Goal: Transaction & Acquisition: Obtain resource

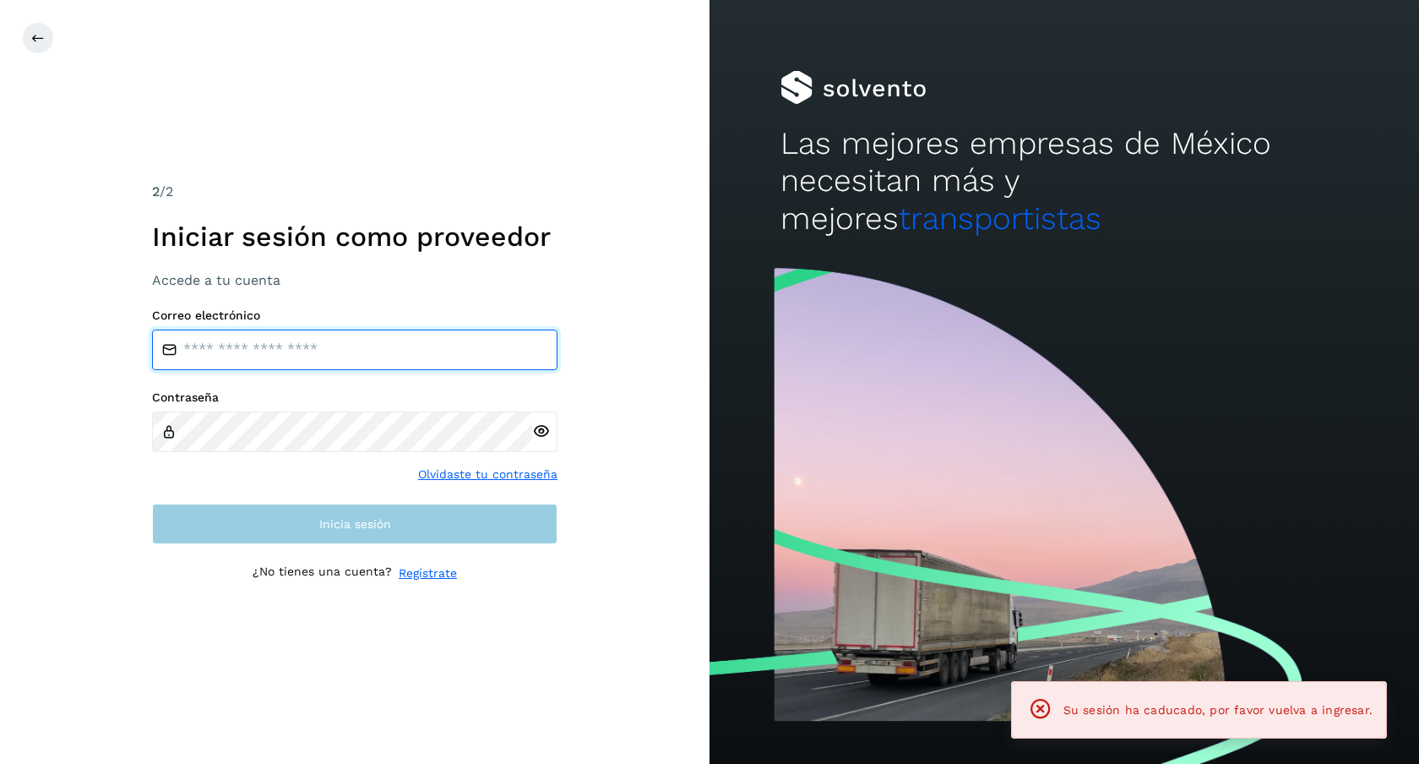
type input "**********"
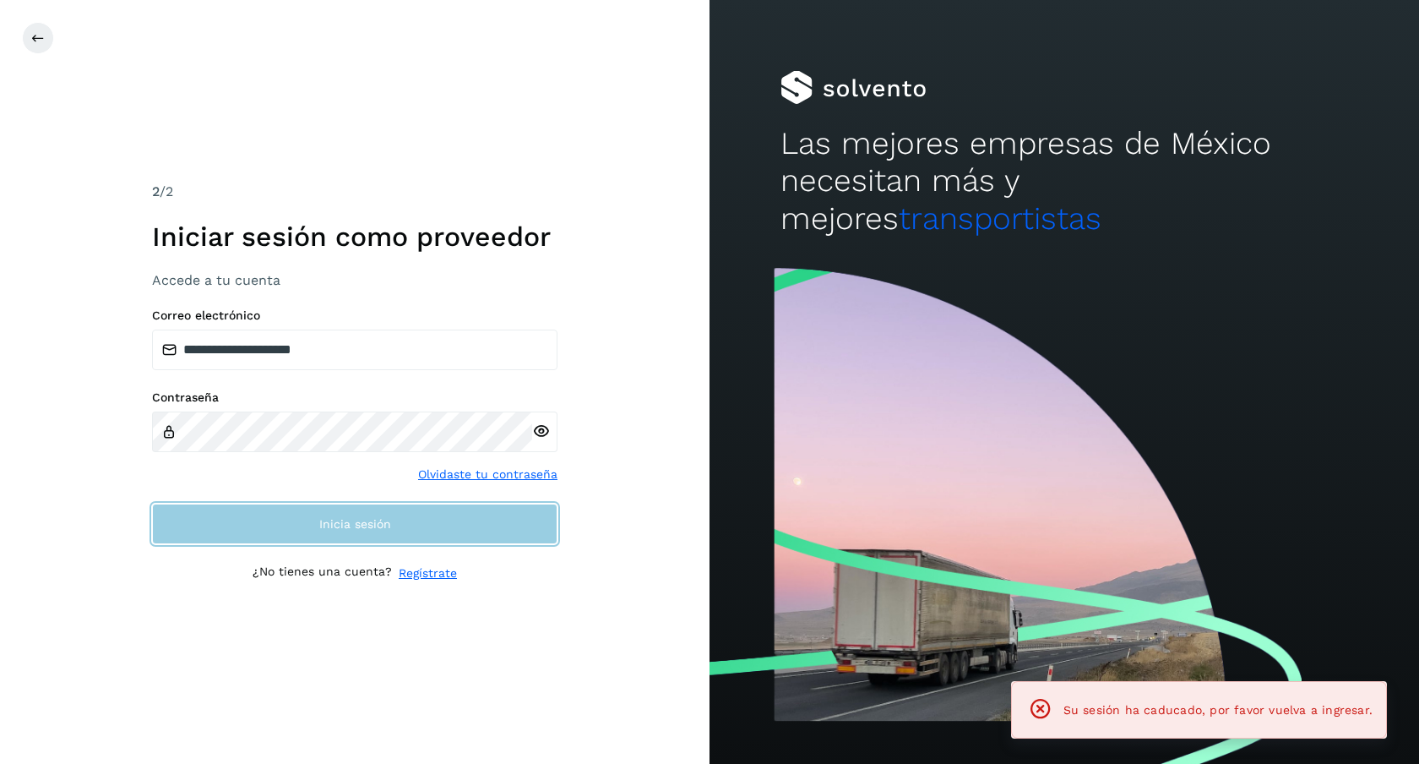
click at [316, 525] on button "Inicia sesión" at bounding box center [354, 523] width 405 height 41
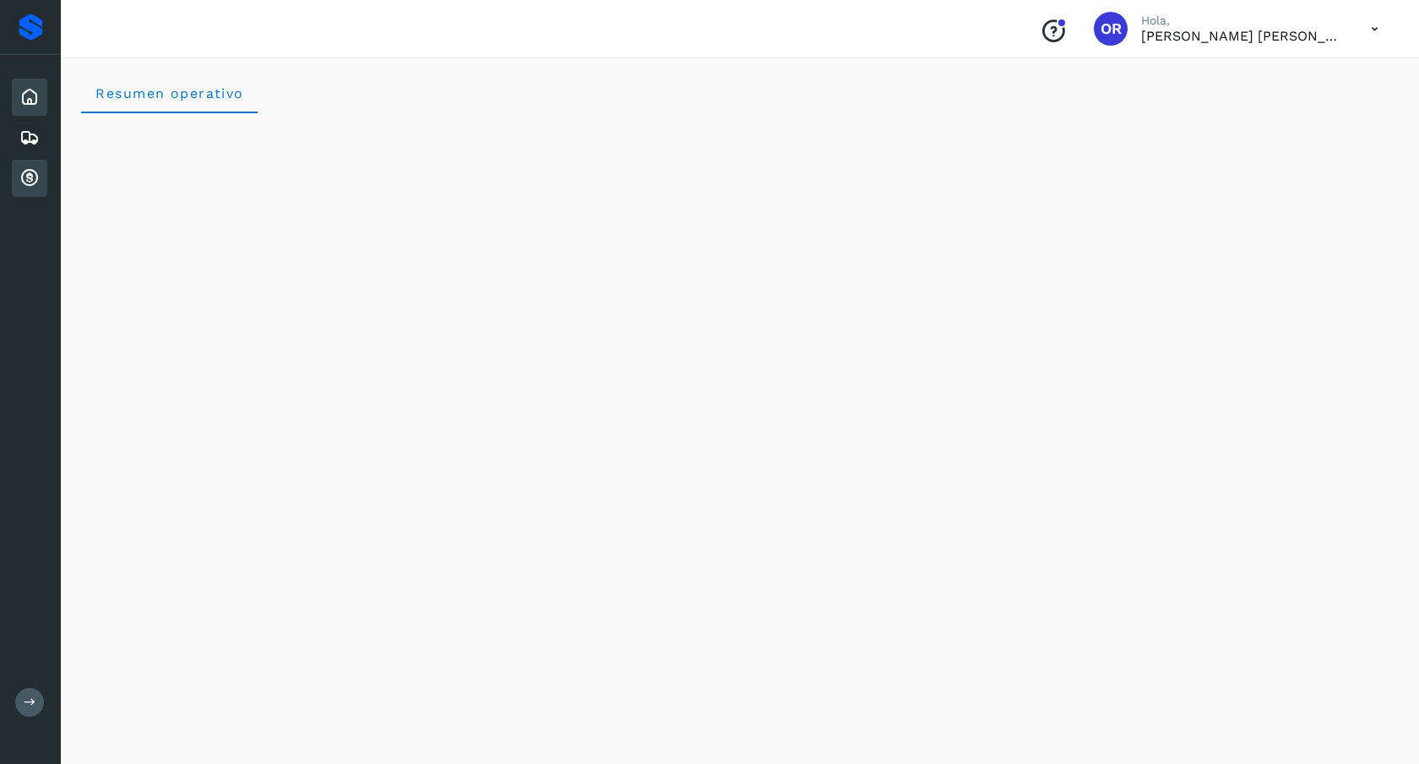
click at [40, 188] on div "Cuentas por cobrar" at bounding box center [29, 178] width 35 height 37
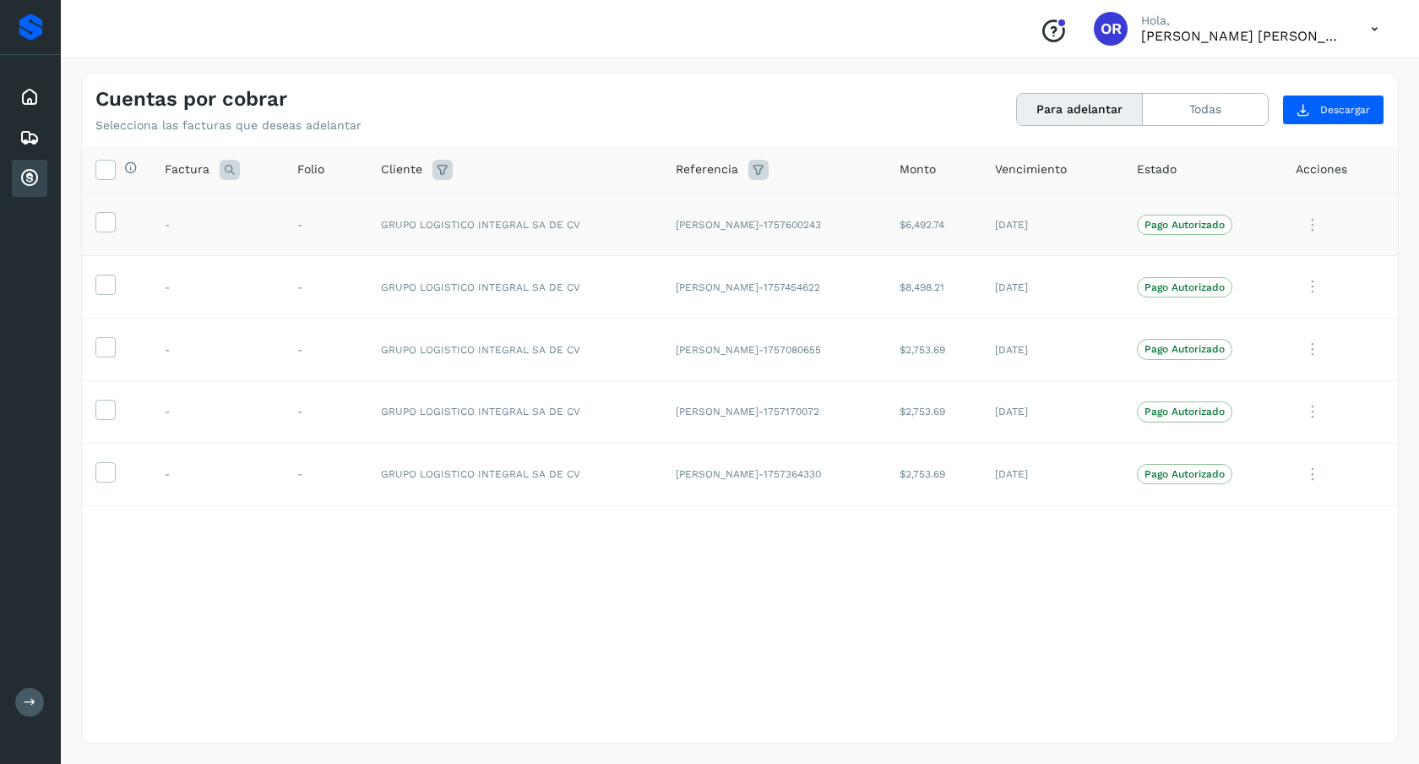
click at [121, 222] on td at bounding box center [116, 224] width 69 height 63
click at [110, 225] on icon at bounding box center [105, 221] width 18 height 18
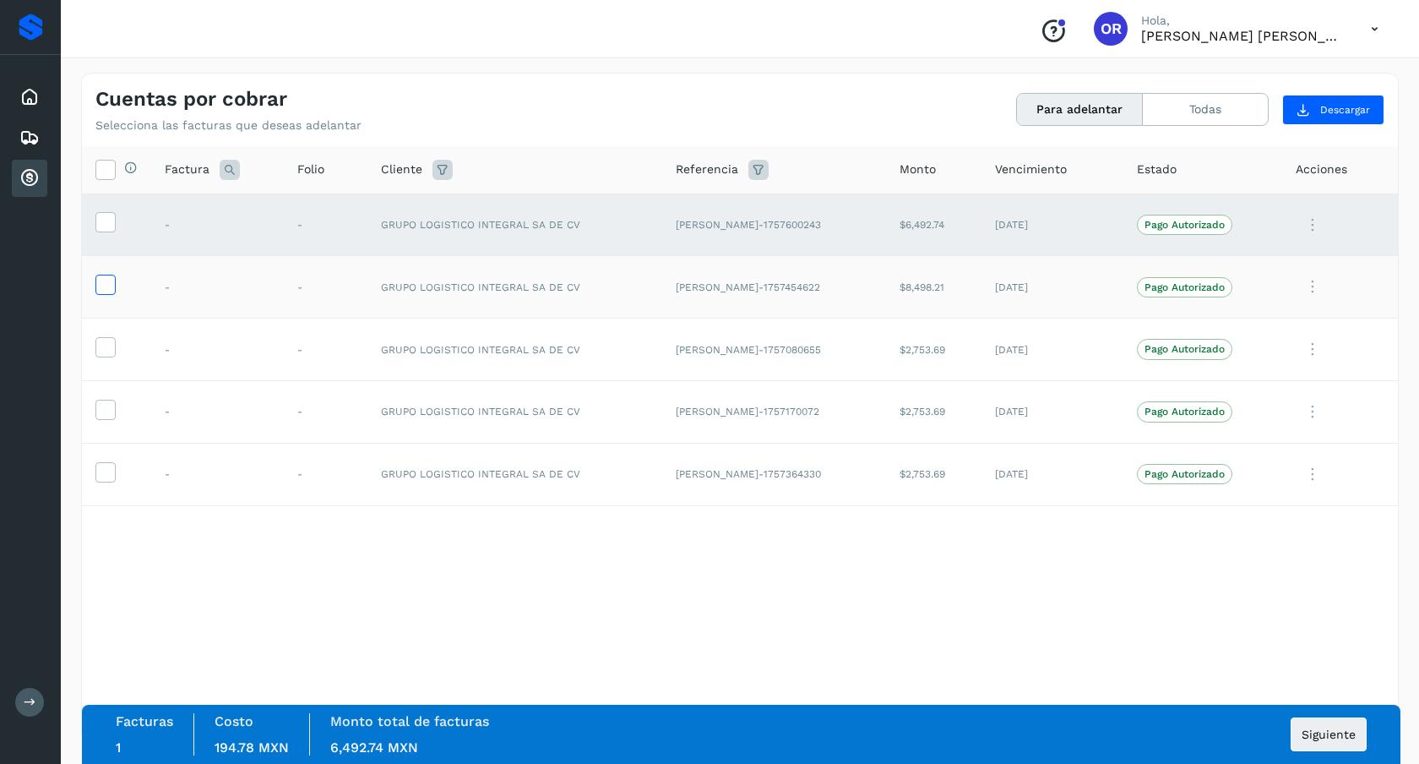
click at [110, 277] on icon at bounding box center [105, 284] width 18 height 18
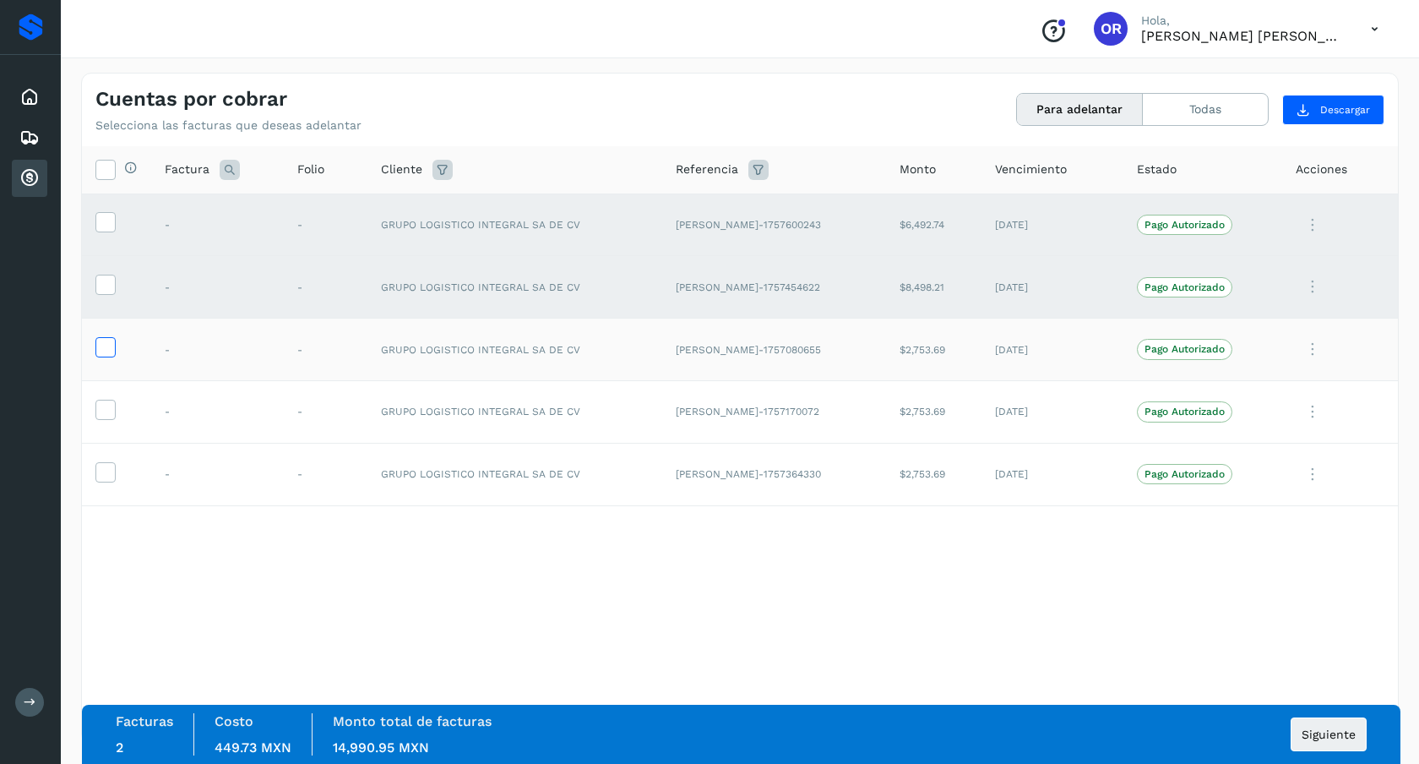
click at [108, 354] on icon at bounding box center [105, 346] width 18 height 18
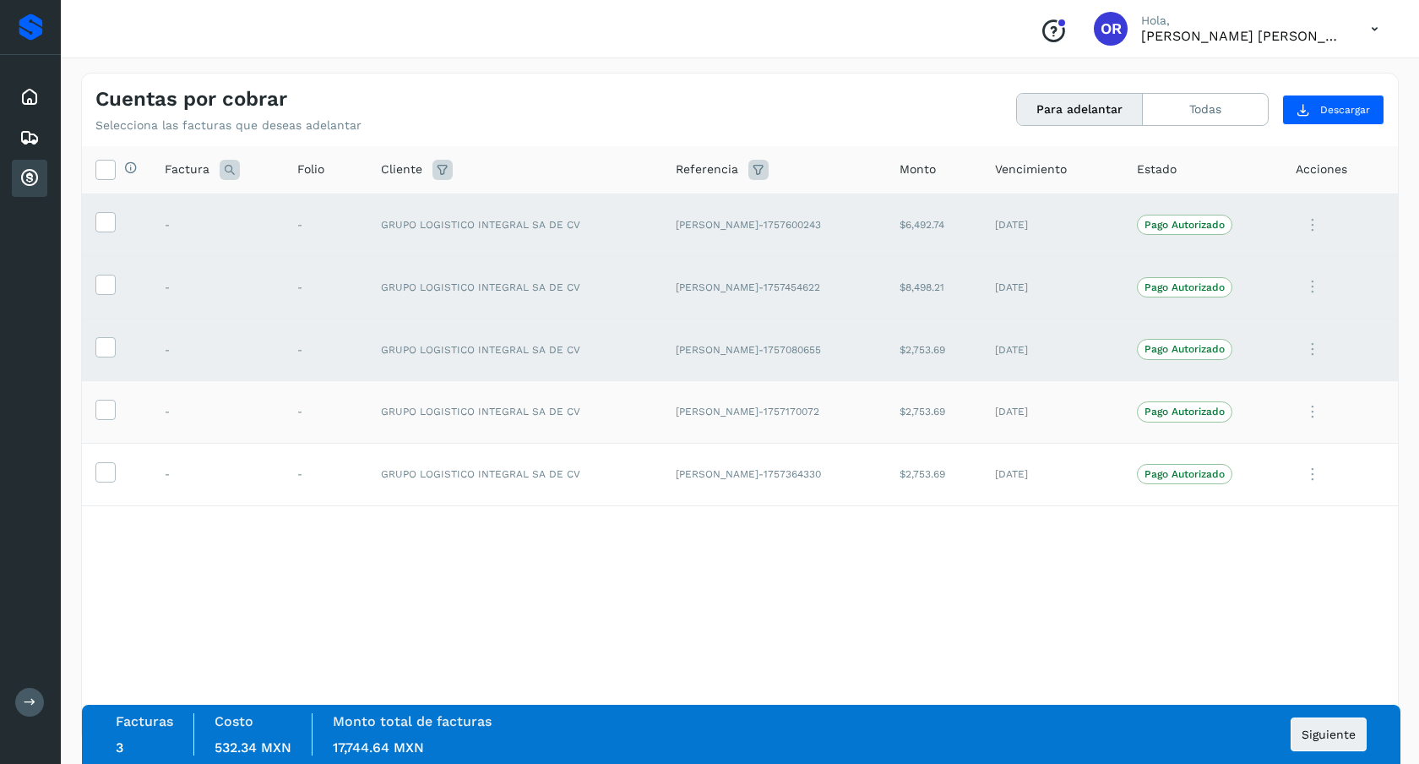
click at [104, 425] on td at bounding box center [116, 411] width 69 height 63
click at [111, 412] on icon at bounding box center [105, 409] width 18 height 18
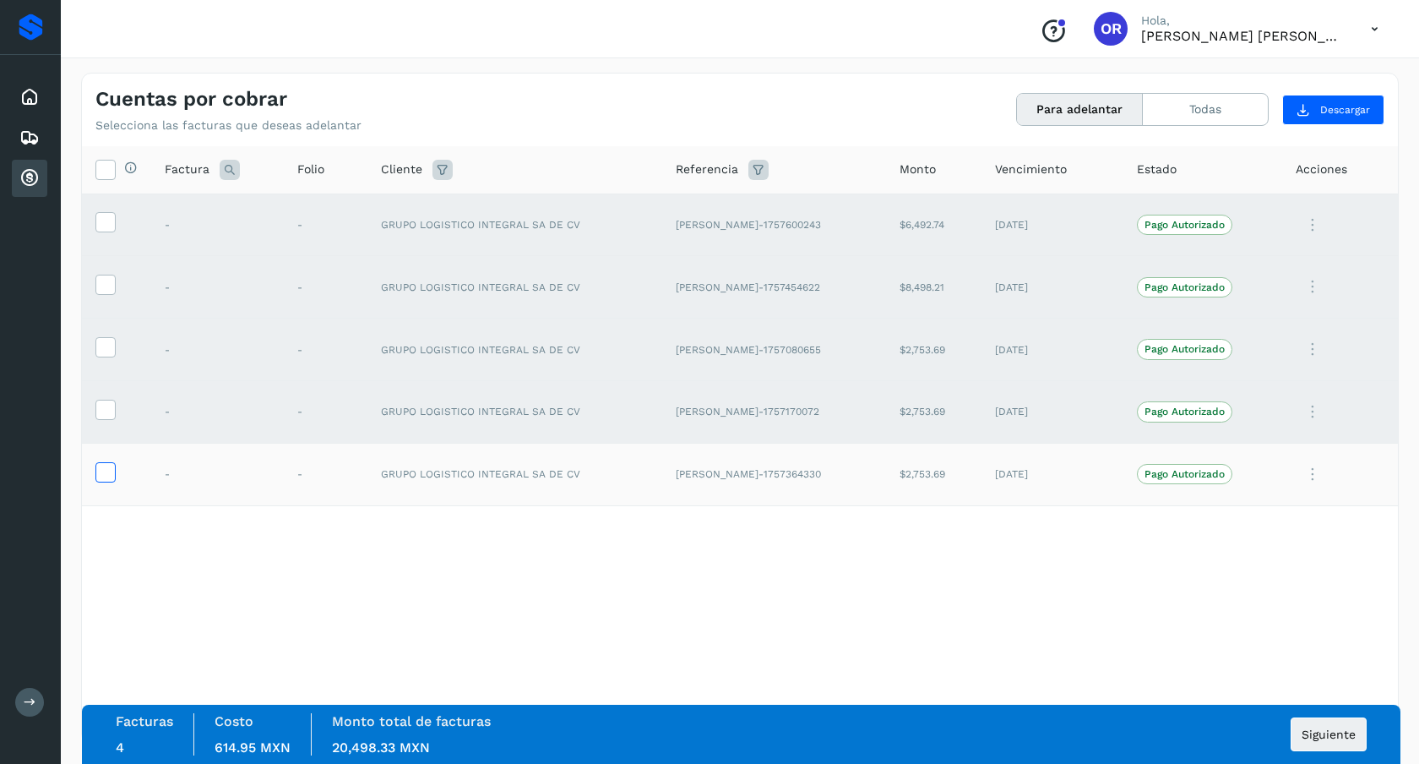
click at [106, 472] on icon at bounding box center [105, 471] width 18 height 18
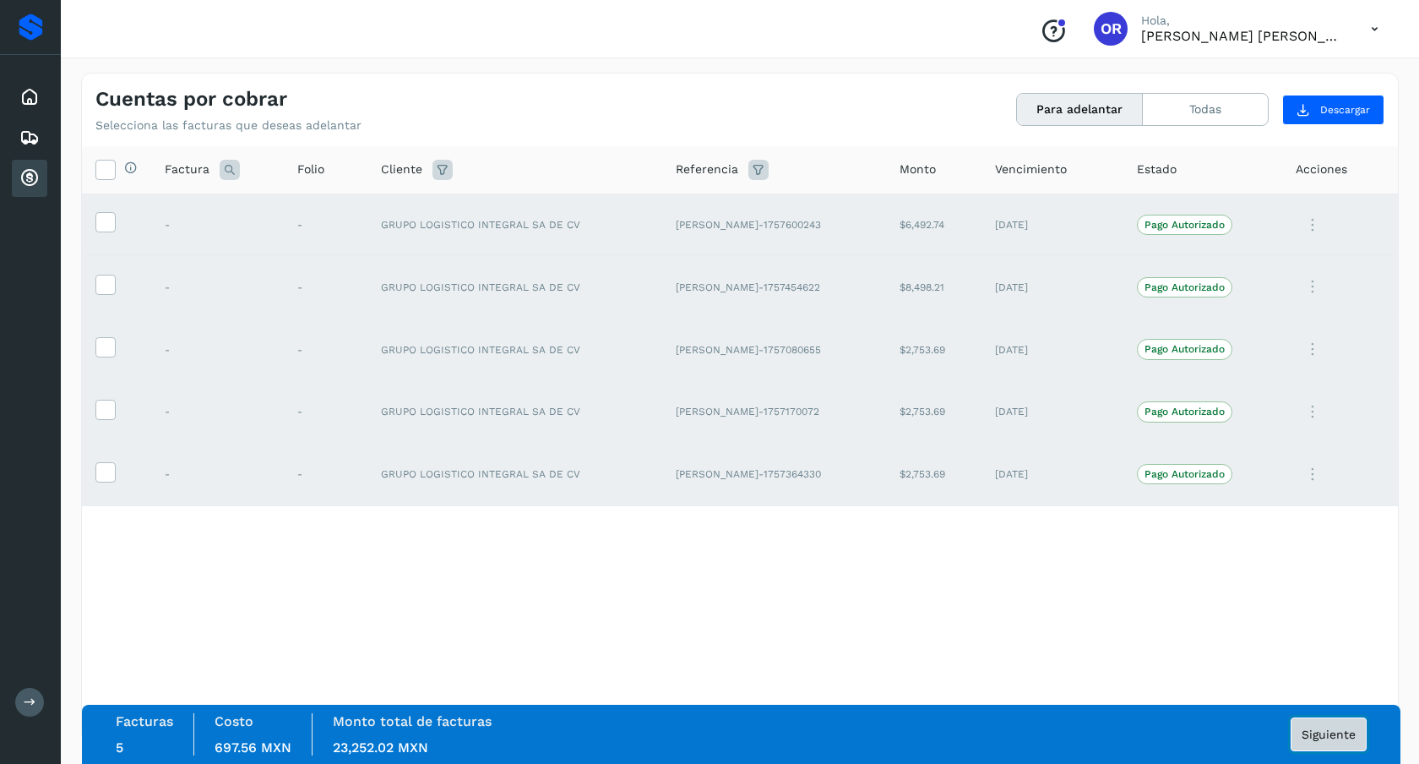
click at [1359, 721] on button "Siguiente" at bounding box center [1329, 734] width 76 height 34
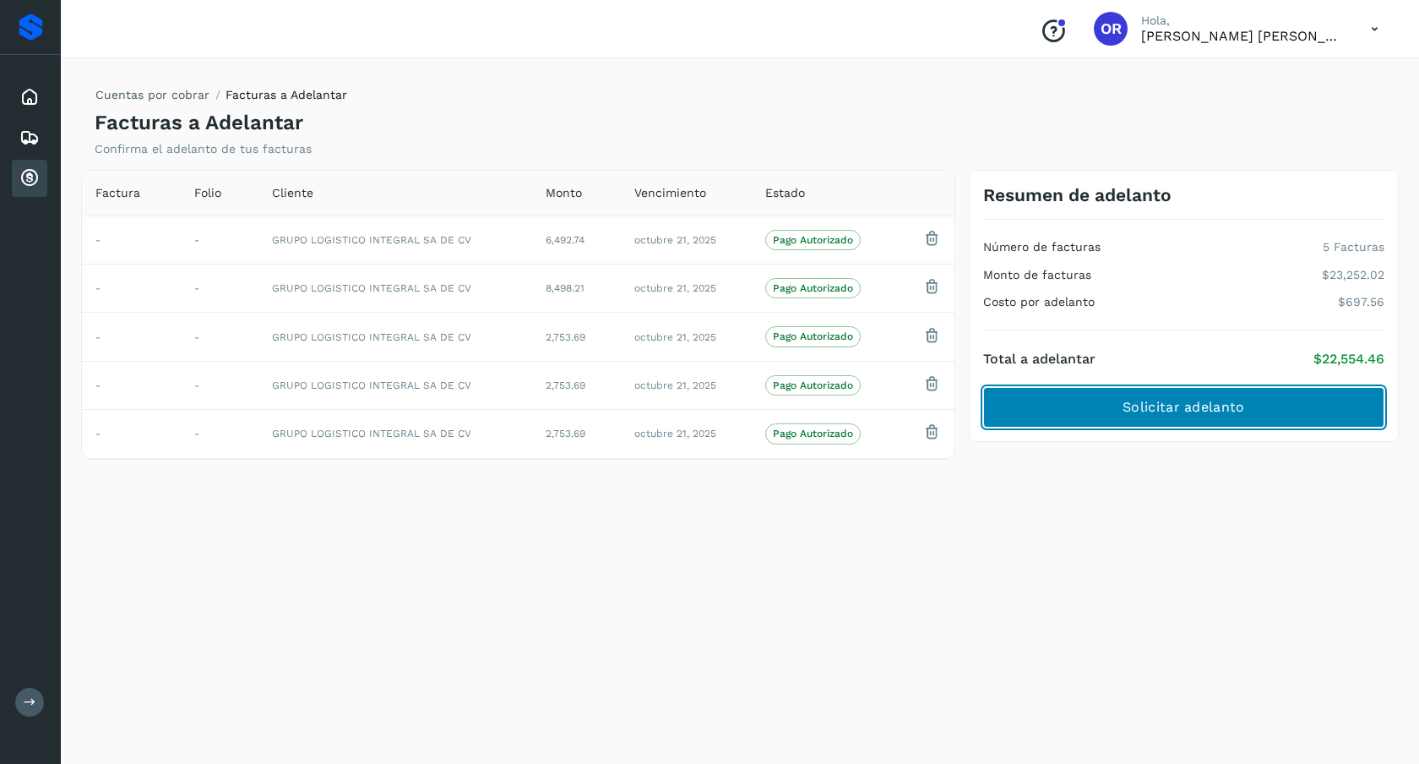
click at [1210, 411] on span "Solicitar adelanto" at bounding box center [1184, 407] width 122 height 19
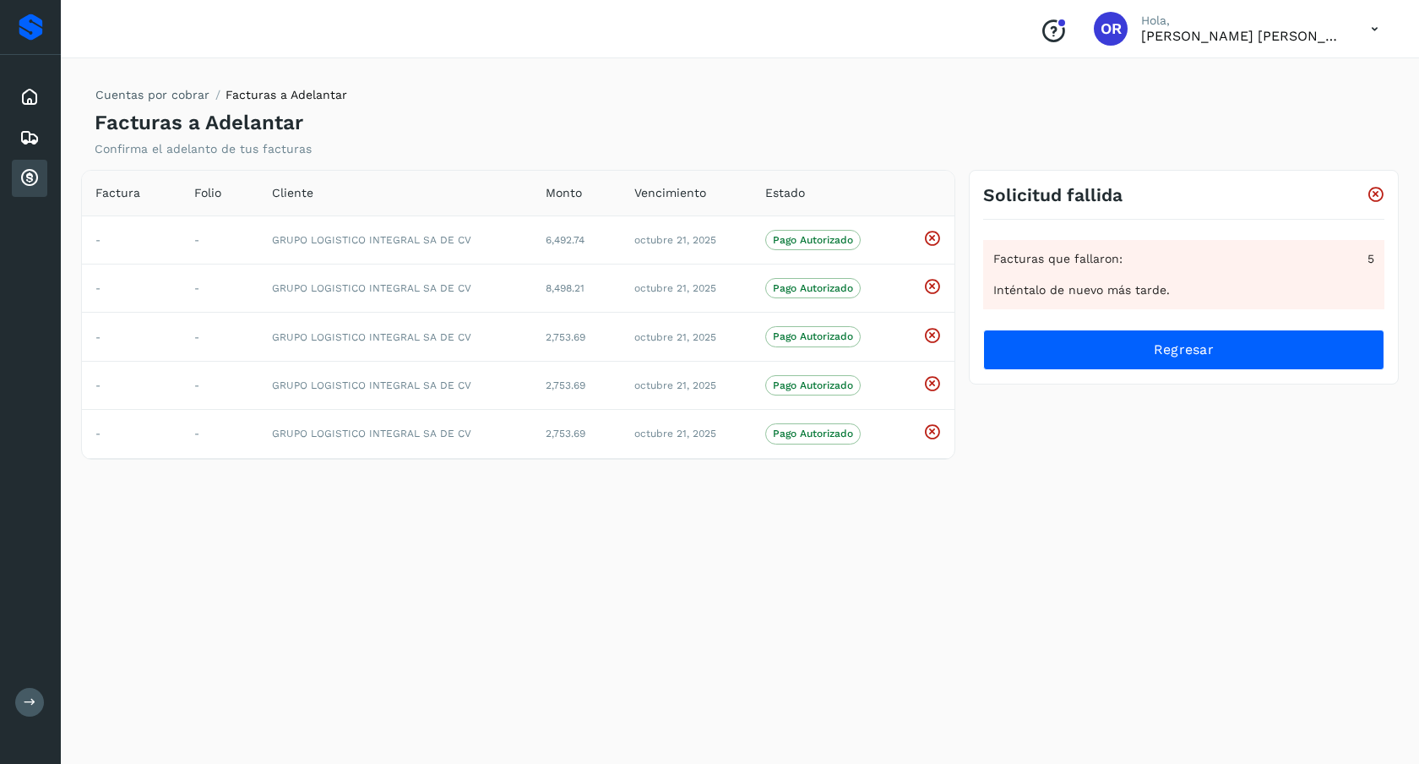
click at [1378, 197] on icon at bounding box center [1376, 195] width 18 height 18
click at [24, 173] on icon at bounding box center [29, 178] width 20 height 20
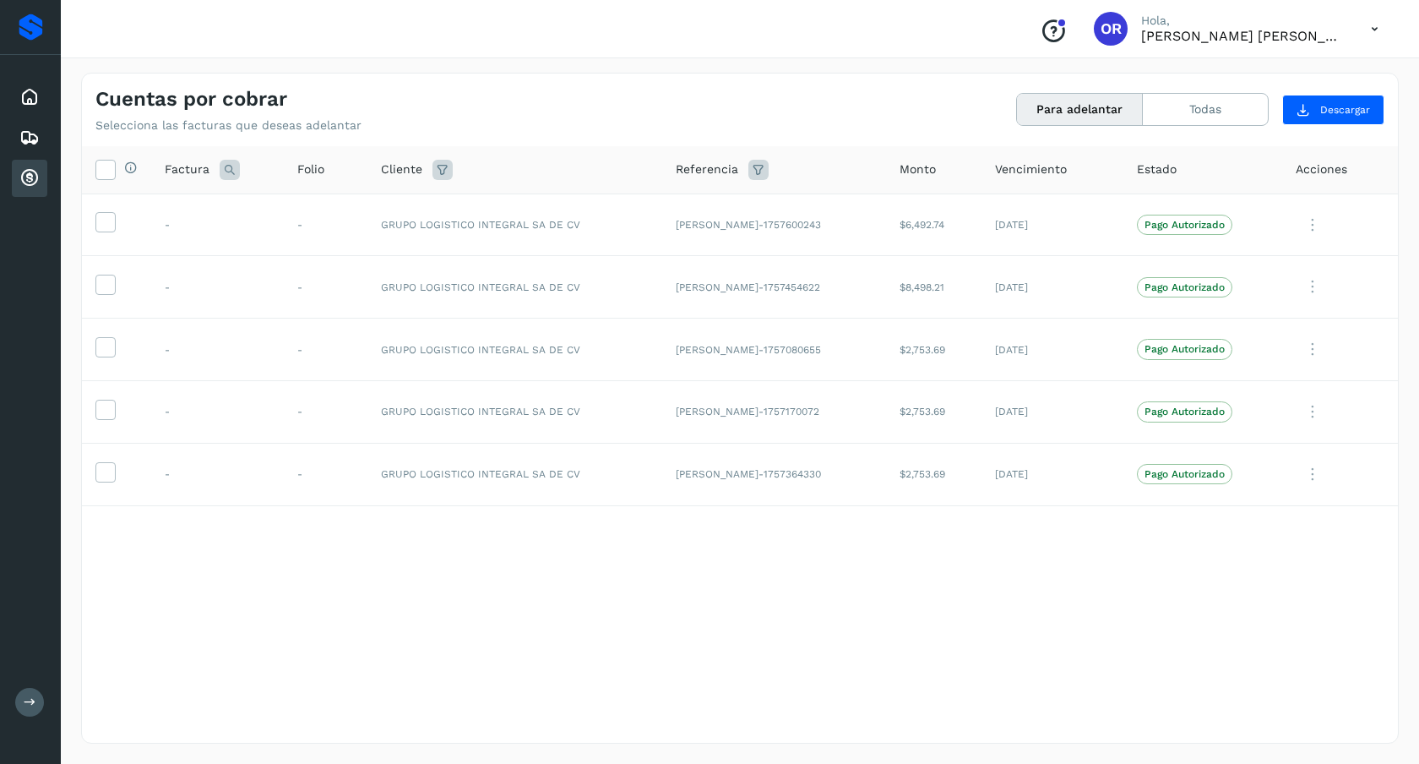
click at [1370, 30] on icon at bounding box center [1374, 29] width 35 height 35
click at [1370, 30] on div at bounding box center [709, 382] width 1419 height 764
click at [1206, 25] on div "Conoce nuestros beneficios OR Hola, [PERSON_NAME] [PERSON_NAME]" at bounding box center [1209, 28] width 366 height 39
click at [1199, 25] on div "Conoce nuestros beneficios OR Hola, [PERSON_NAME] [PERSON_NAME]" at bounding box center [1209, 28] width 366 height 39
click at [1122, 29] on span "OR" at bounding box center [1111, 29] width 21 height 0
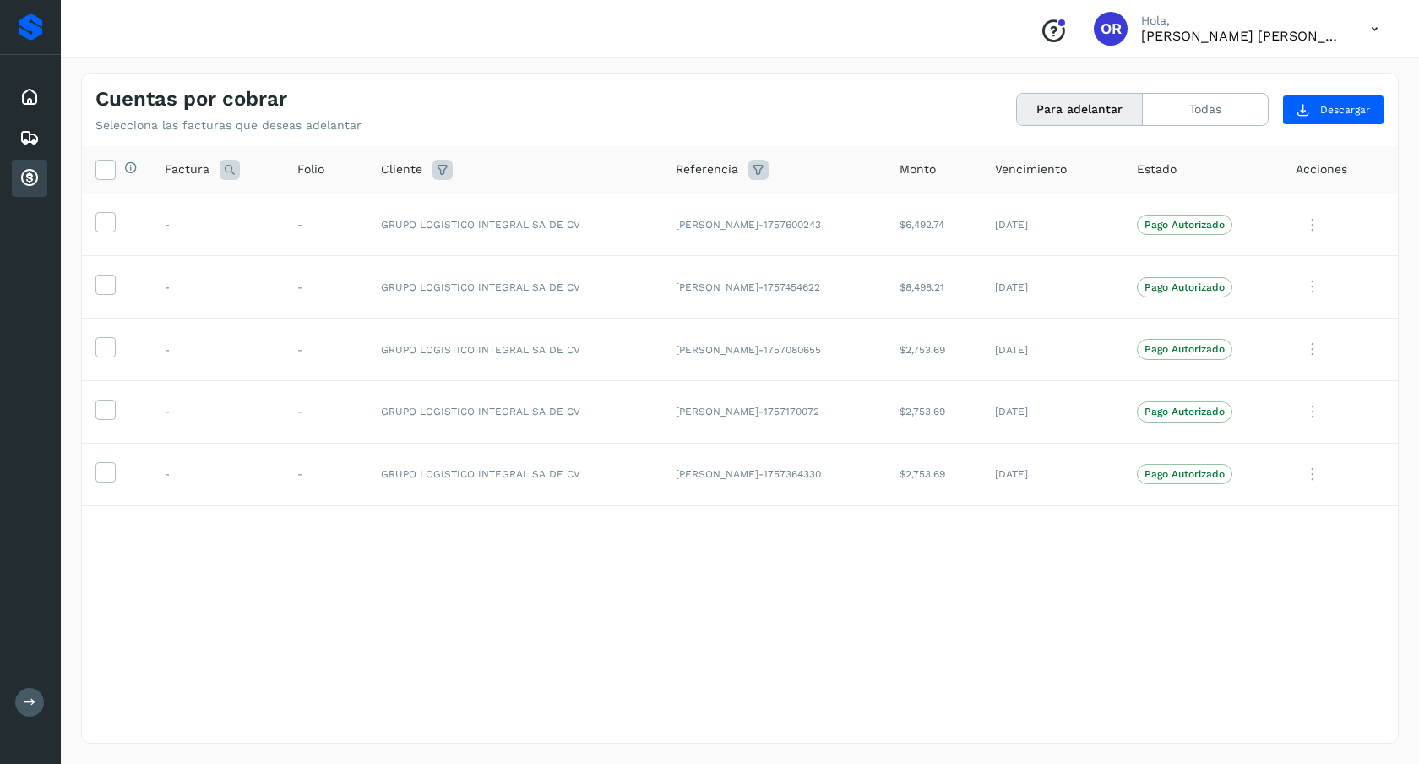
click at [1248, 44] on div "Conoce nuestros beneficios OR Hola, [PERSON_NAME] [PERSON_NAME]" at bounding box center [1209, 28] width 366 height 39
click at [1243, 30] on p "[PERSON_NAME] [PERSON_NAME]" at bounding box center [1242, 36] width 203 height 16
click at [1199, 29] on div "Conoce nuestros beneficios OR Hola, [PERSON_NAME] [PERSON_NAME]" at bounding box center [1209, 28] width 366 height 39
click at [37, 700] on button at bounding box center [29, 702] width 29 height 29
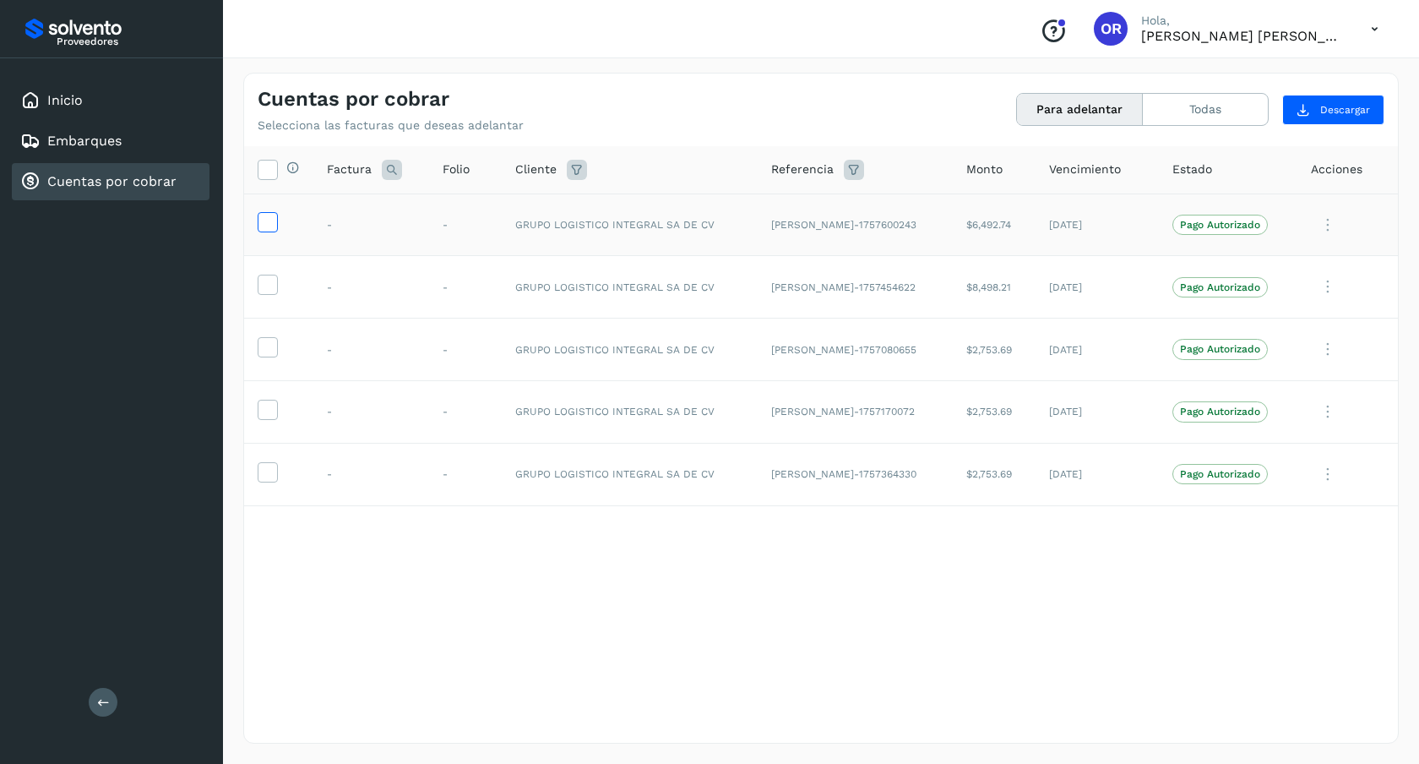
click at [273, 223] on icon at bounding box center [267, 221] width 18 height 18
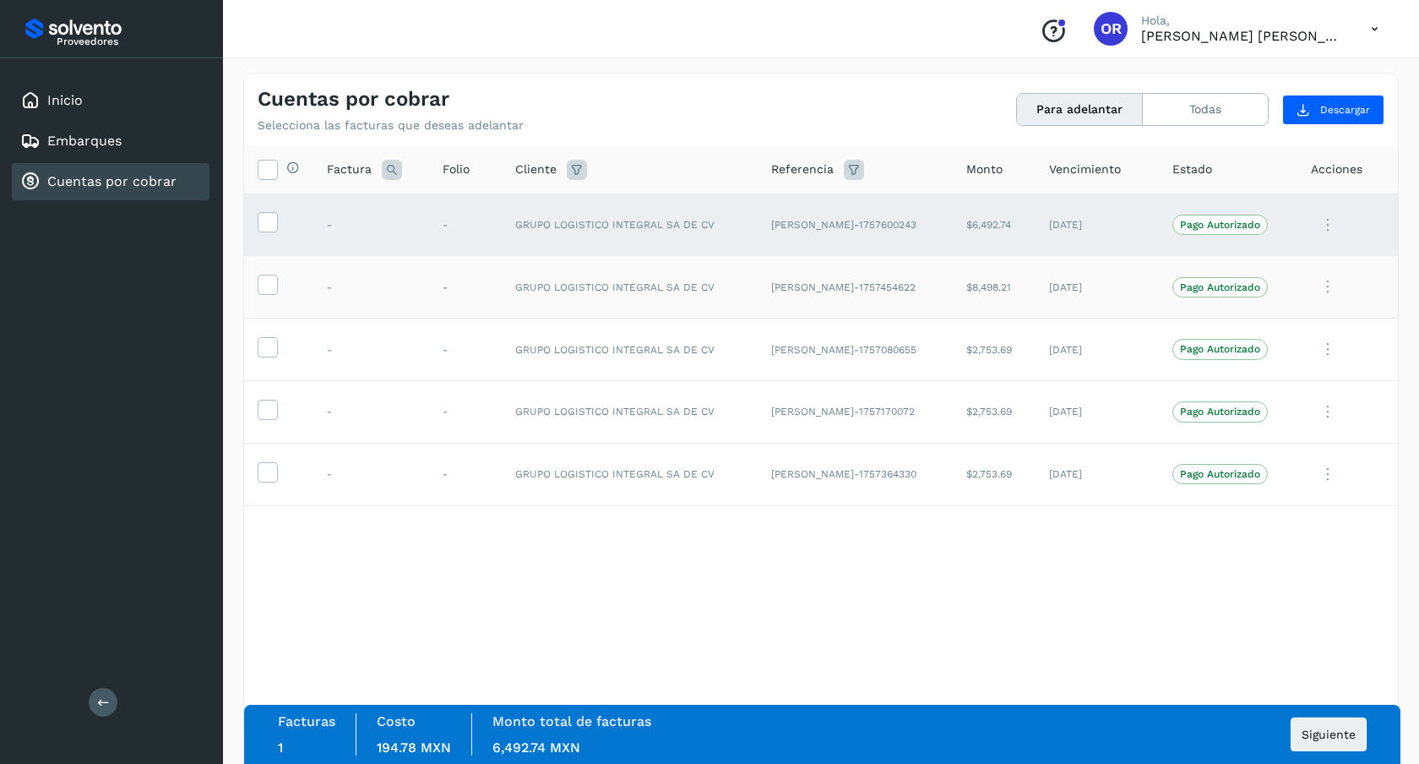
click at [258, 296] on td at bounding box center [278, 287] width 69 height 63
click at [264, 292] on icon at bounding box center [267, 284] width 18 height 18
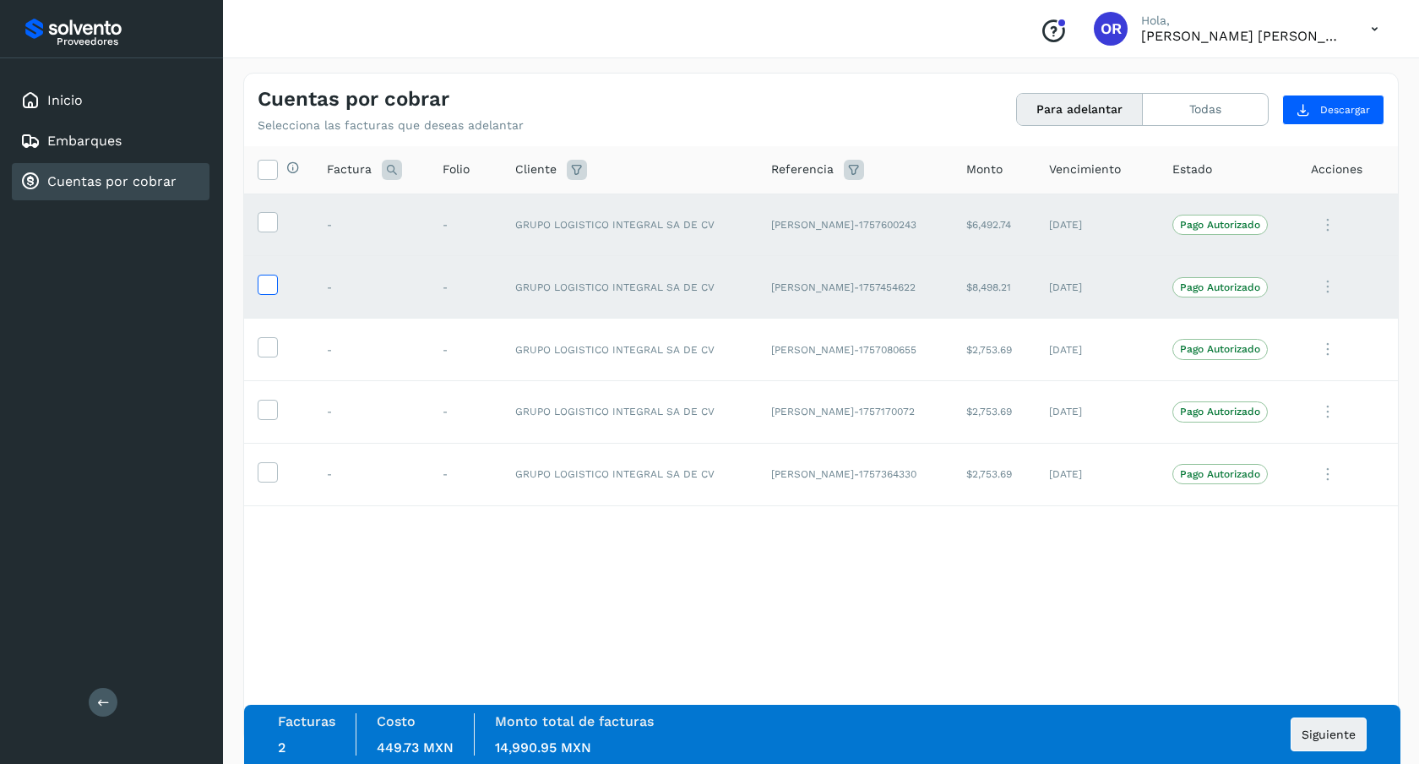
click at [268, 277] on icon at bounding box center [267, 284] width 18 height 18
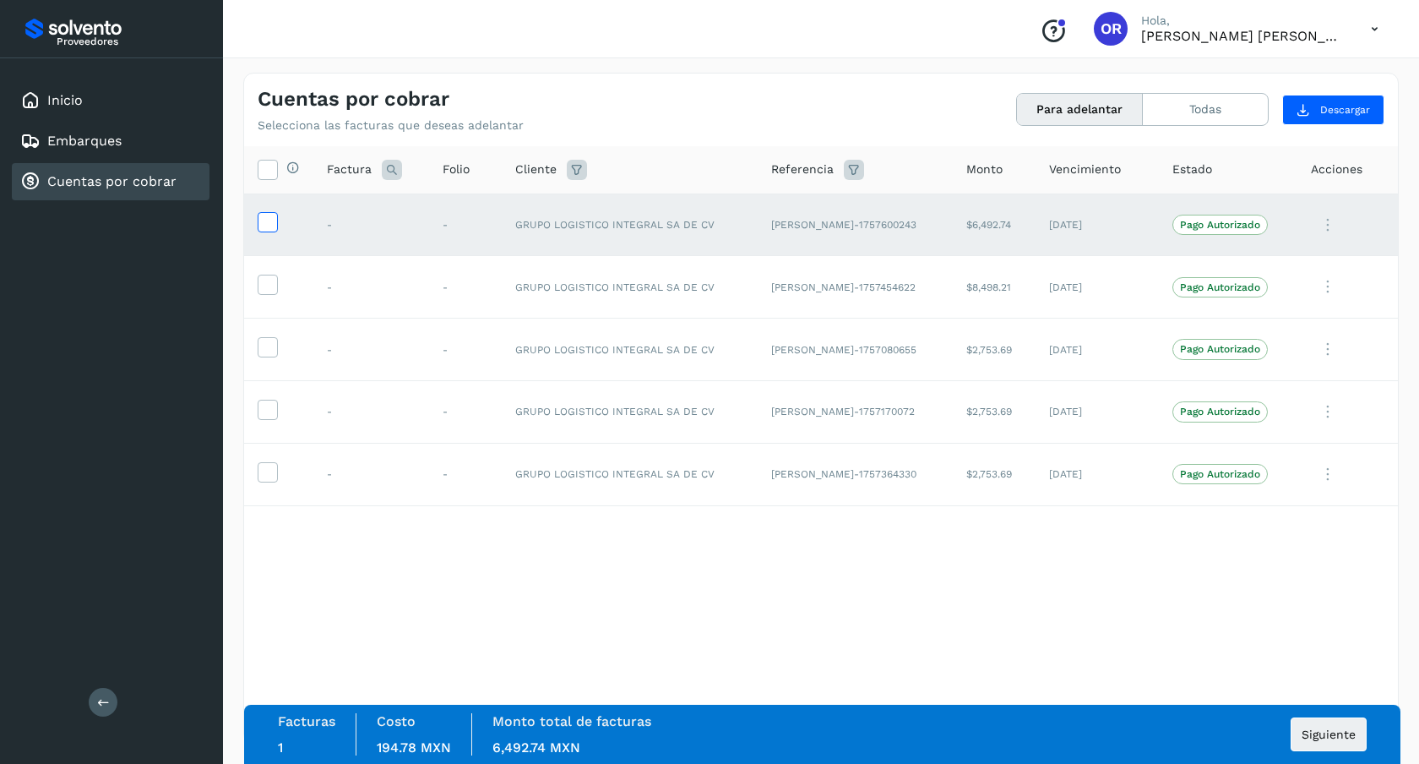
click at [275, 231] on span at bounding box center [267, 226] width 18 height 12
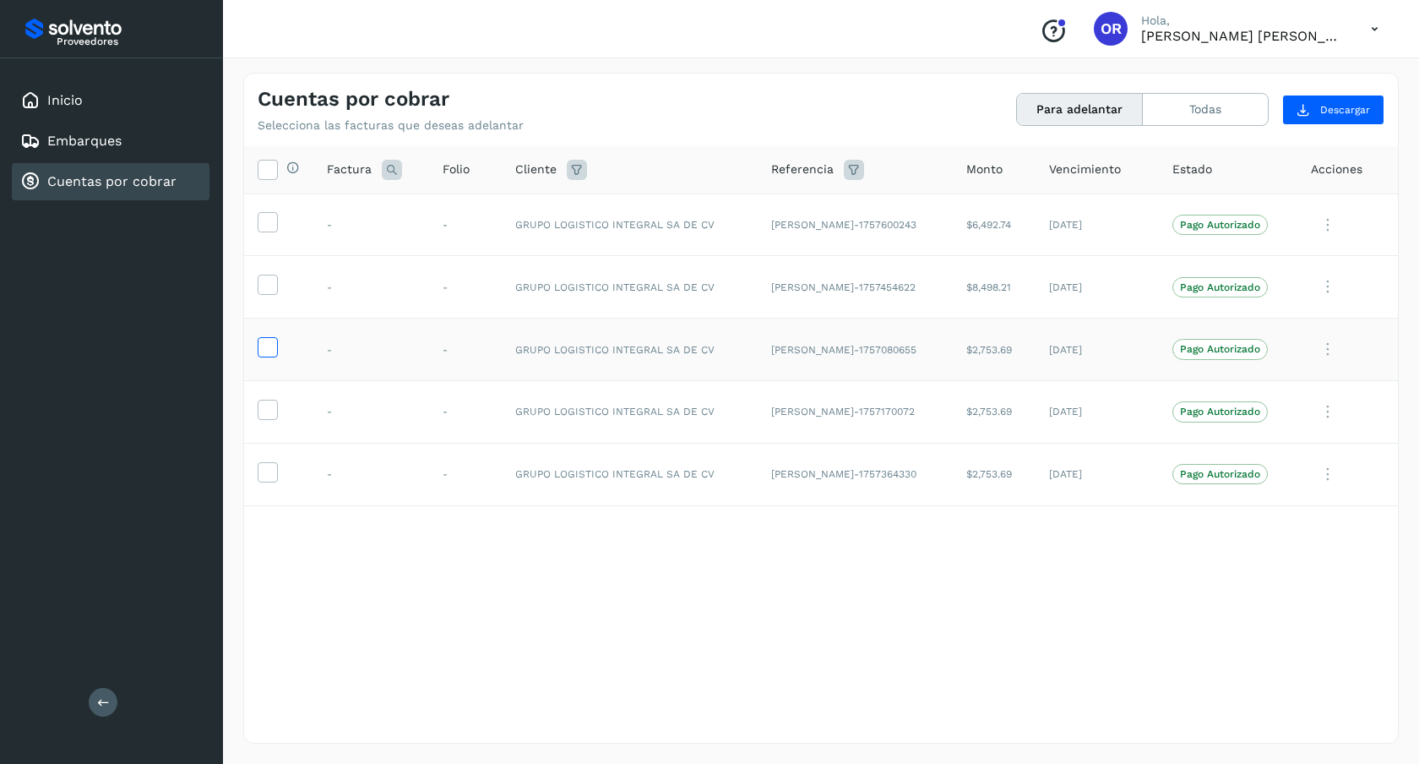
click at [271, 344] on icon at bounding box center [267, 346] width 18 height 18
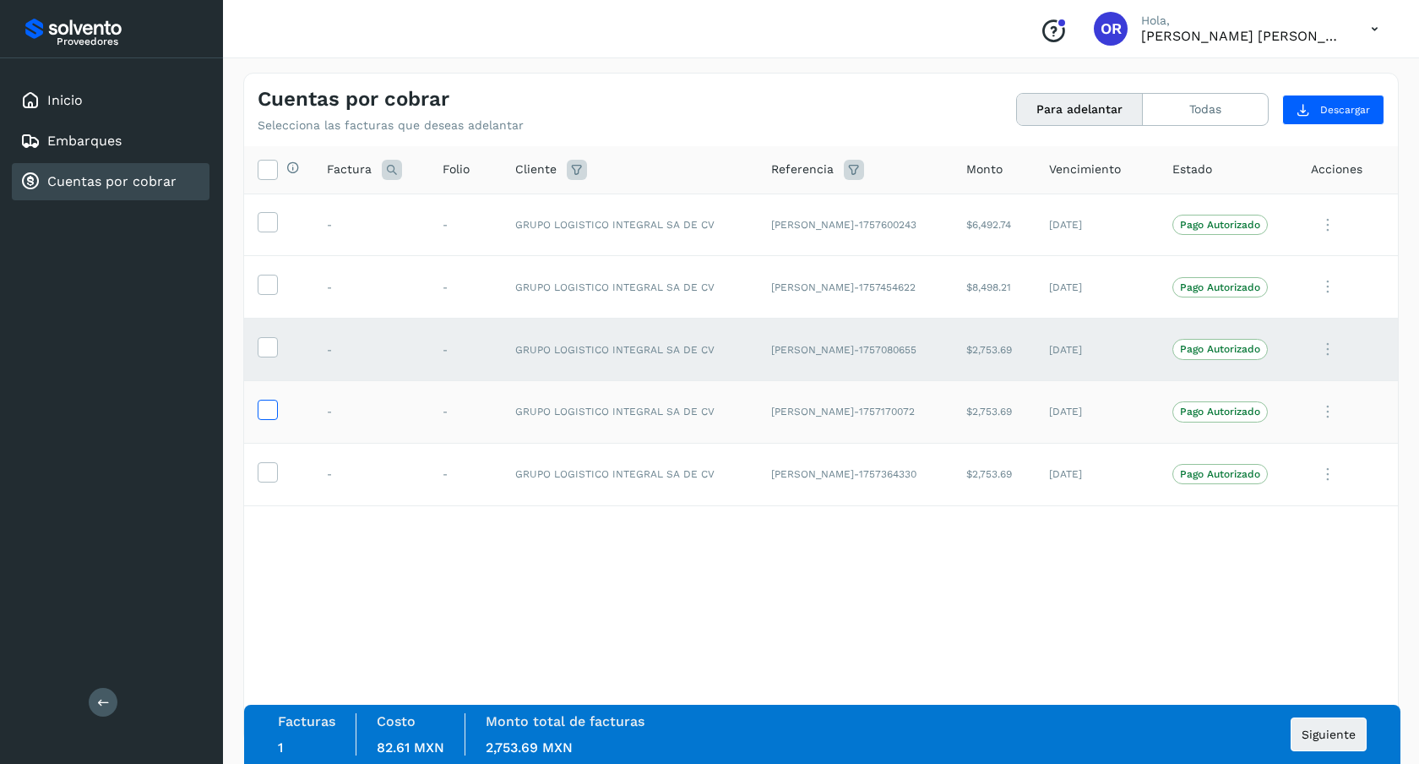
click at [270, 418] on span at bounding box center [267, 413] width 18 height 12
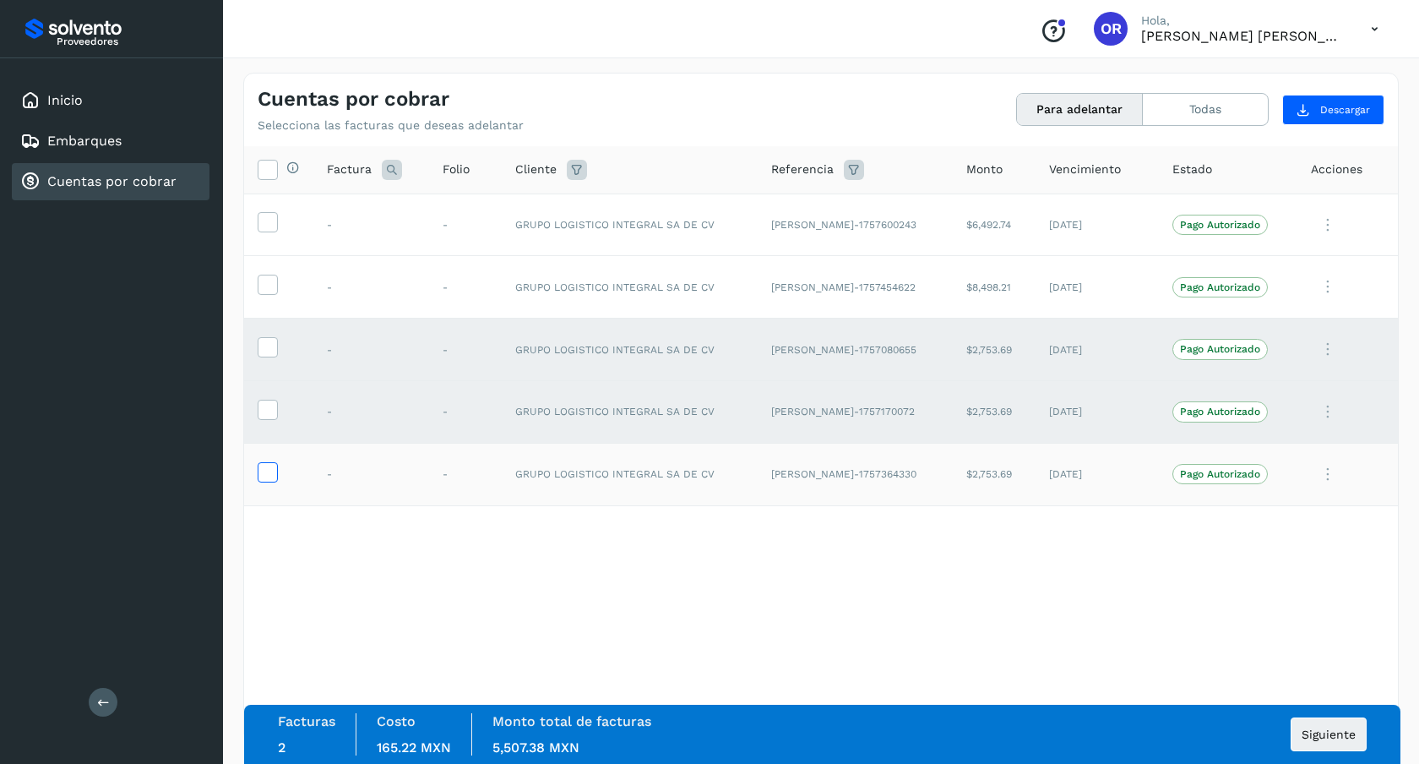
click at [272, 465] on icon at bounding box center [267, 471] width 18 height 18
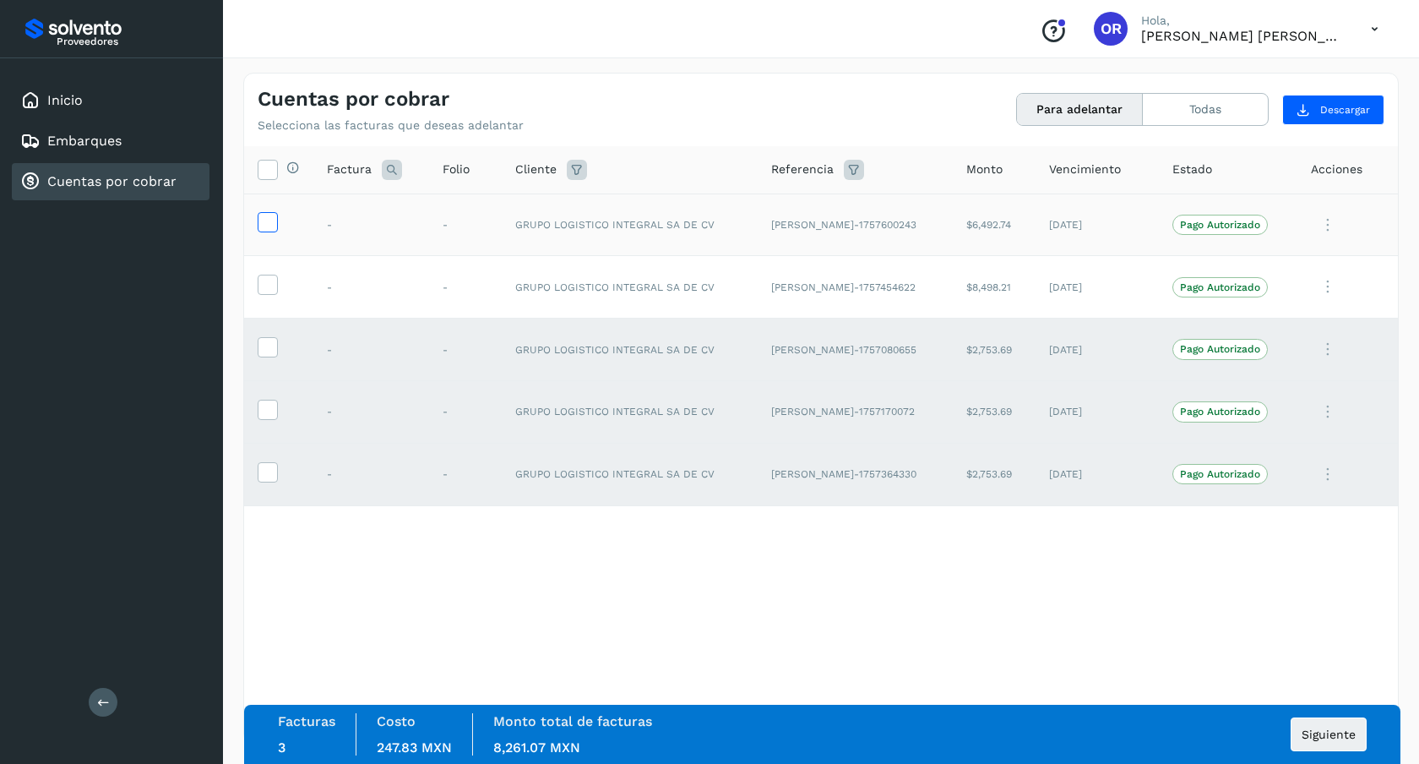
click at [267, 226] on icon at bounding box center [267, 221] width 18 height 18
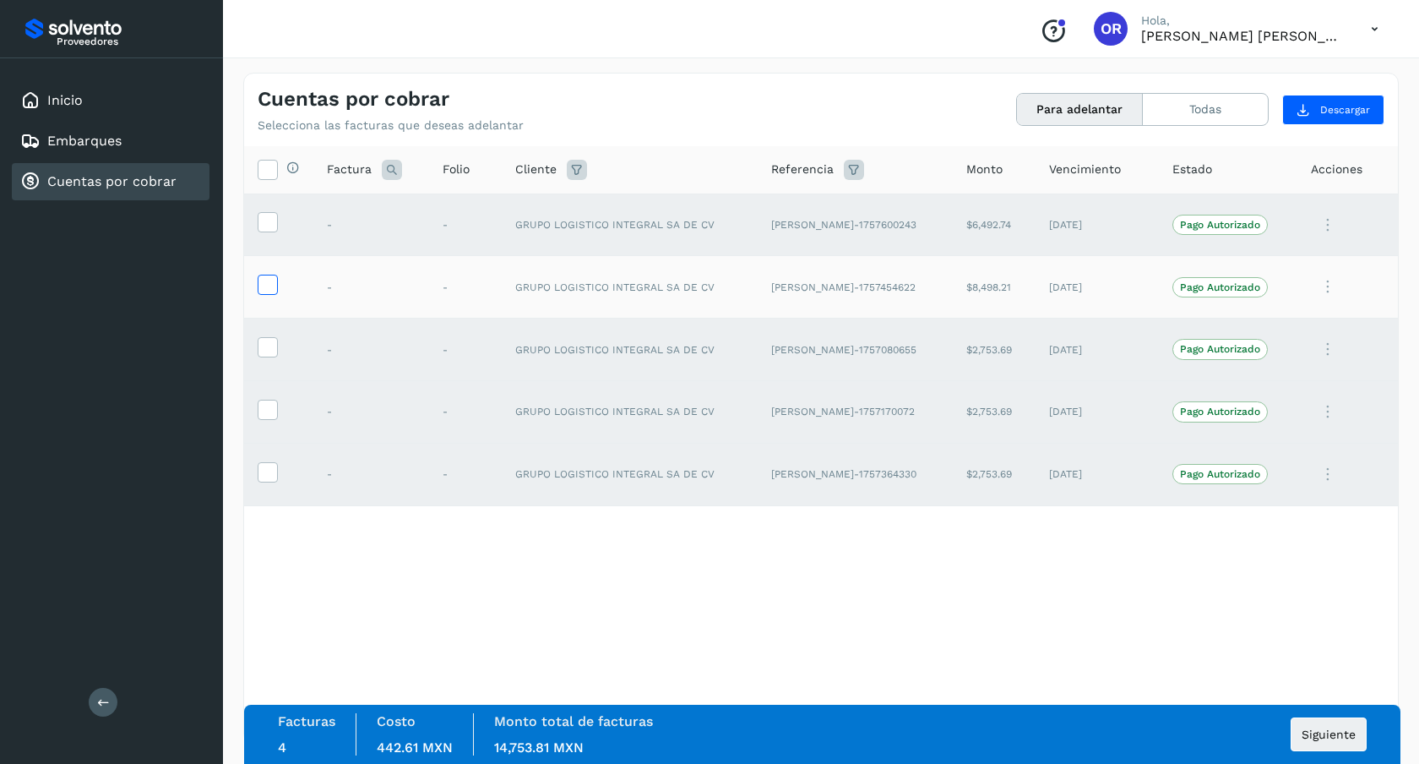
click at [268, 286] on icon at bounding box center [267, 284] width 18 height 18
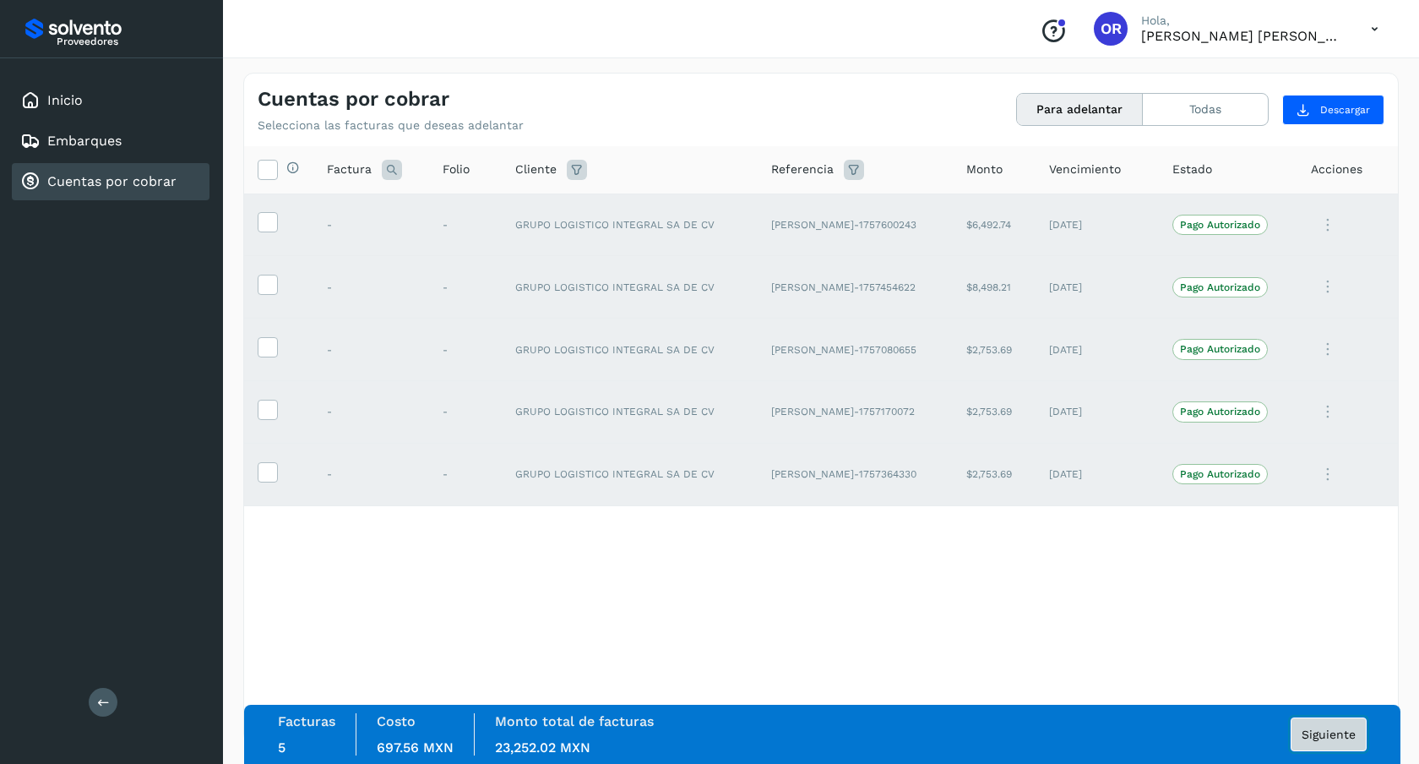
click at [1324, 744] on button "Siguiente" at bounding box center [1329, 734] width 76 height 34
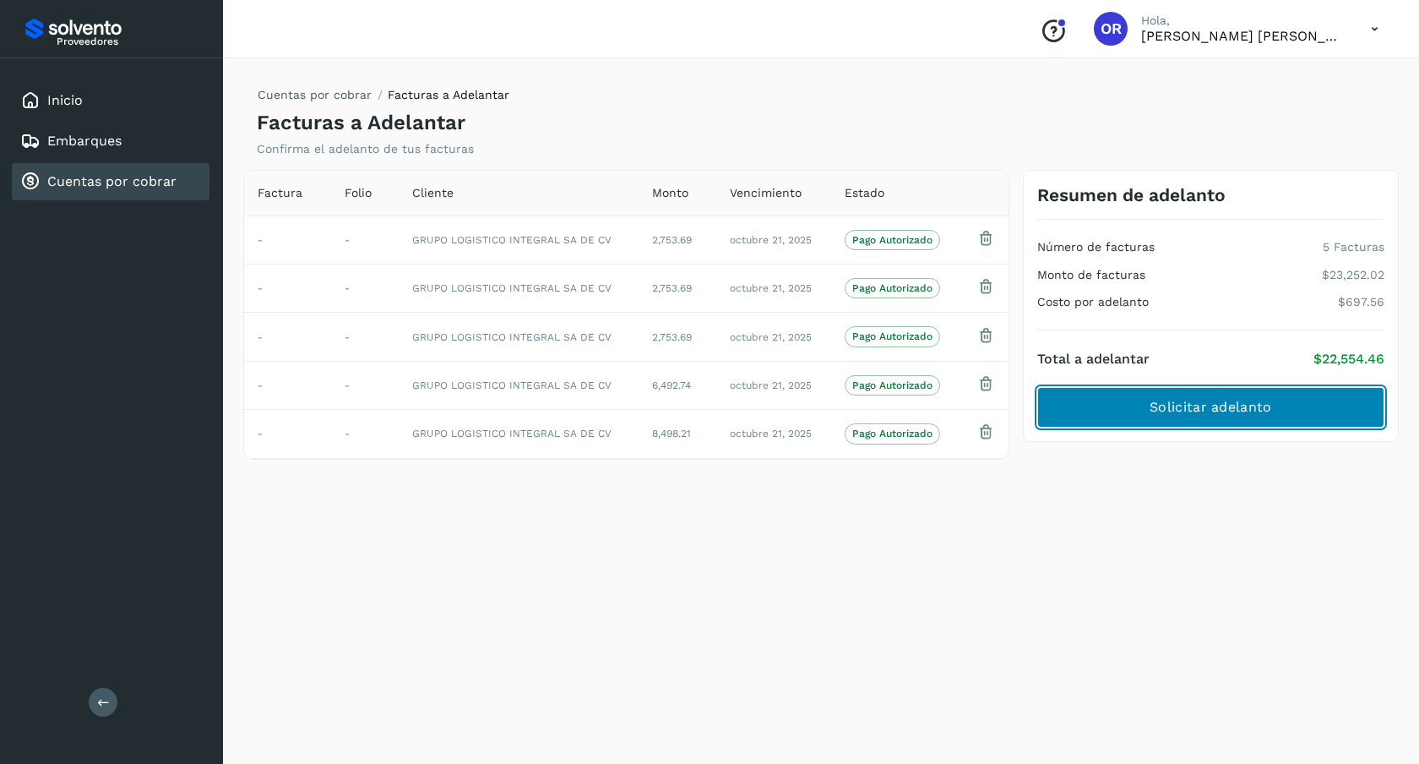
click at [1156, 412] on span "Solicitar adelanto" at bounding box center [1211, 407] width 122 height 19
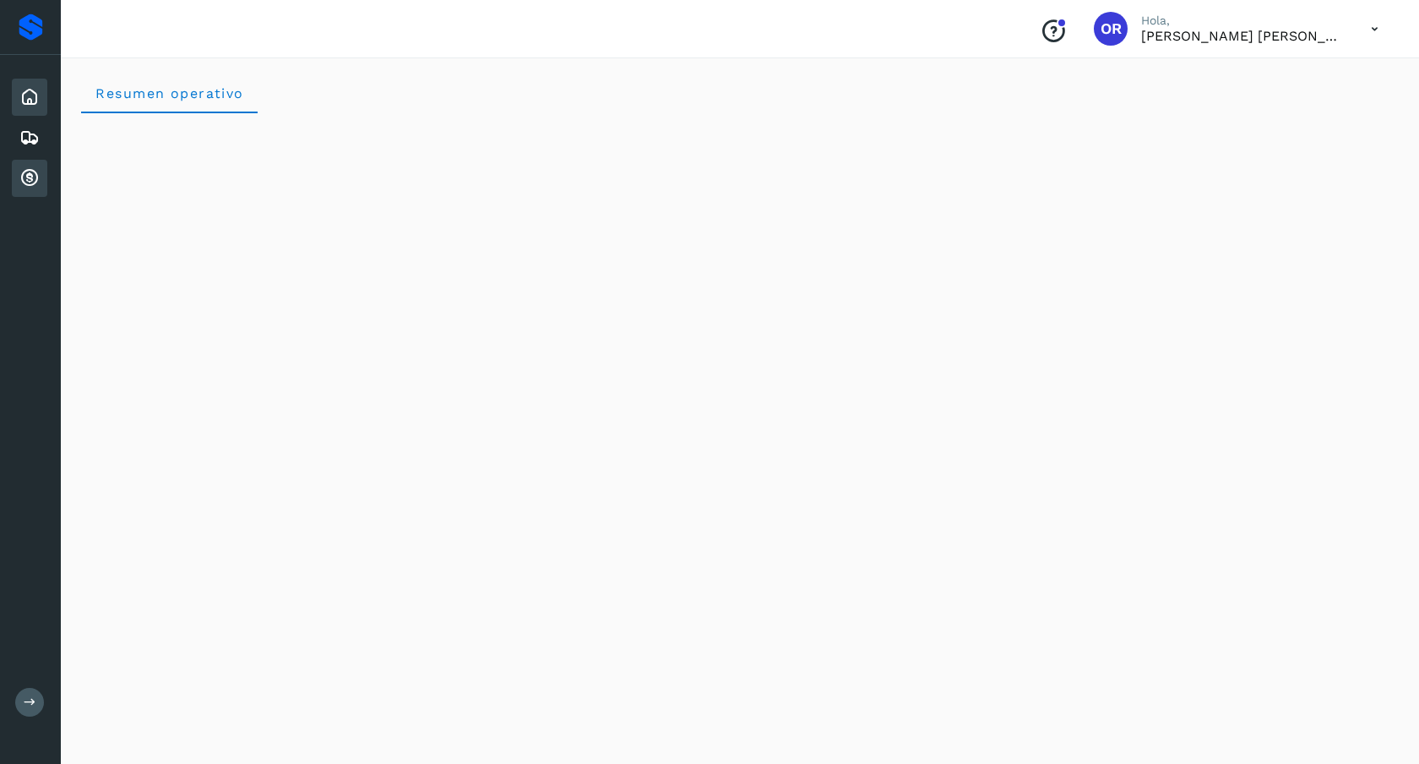
click at [30, 188] on div "Cuentas por cobrar" at bounding box center [29, 178] width 35 height 37
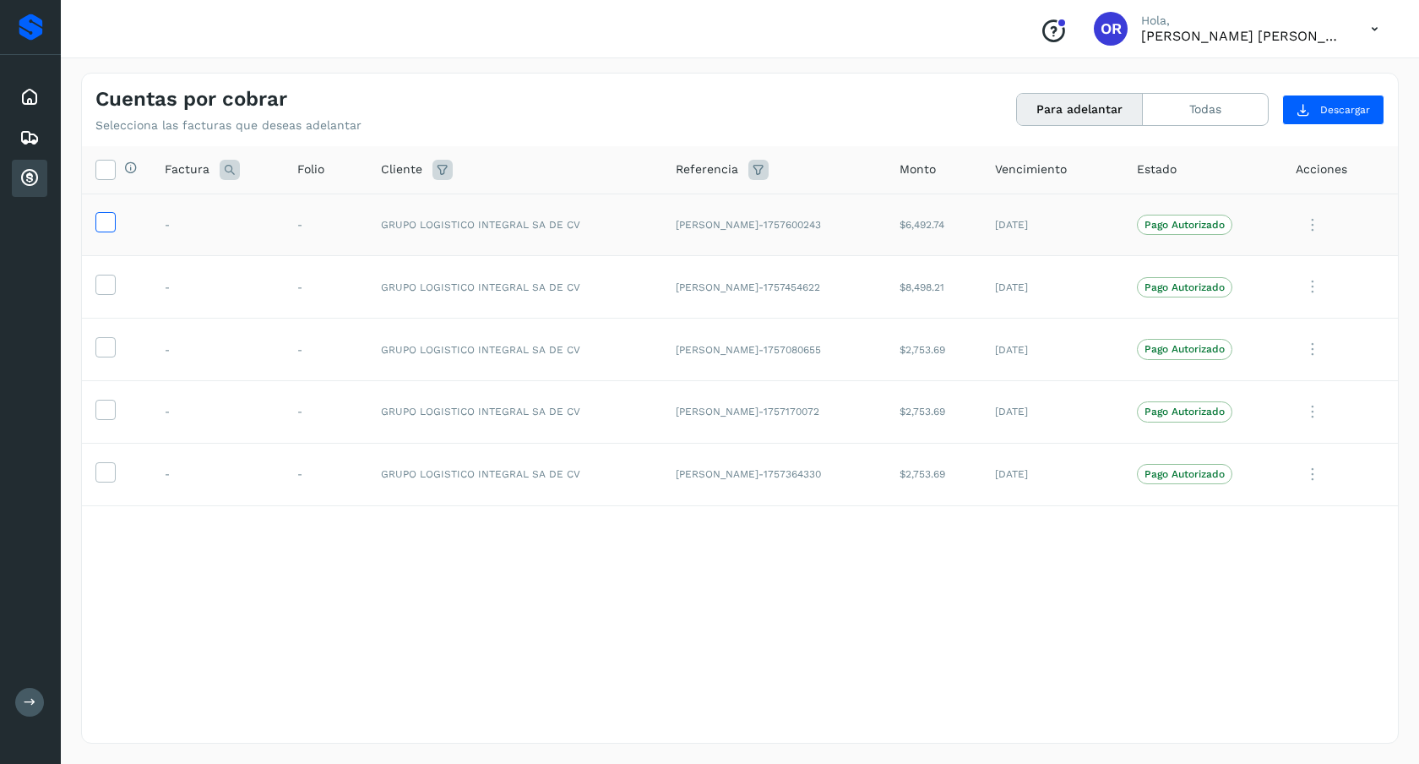
click at [108, 223] on icon at bounding box center [105, 221] width 18 height 18
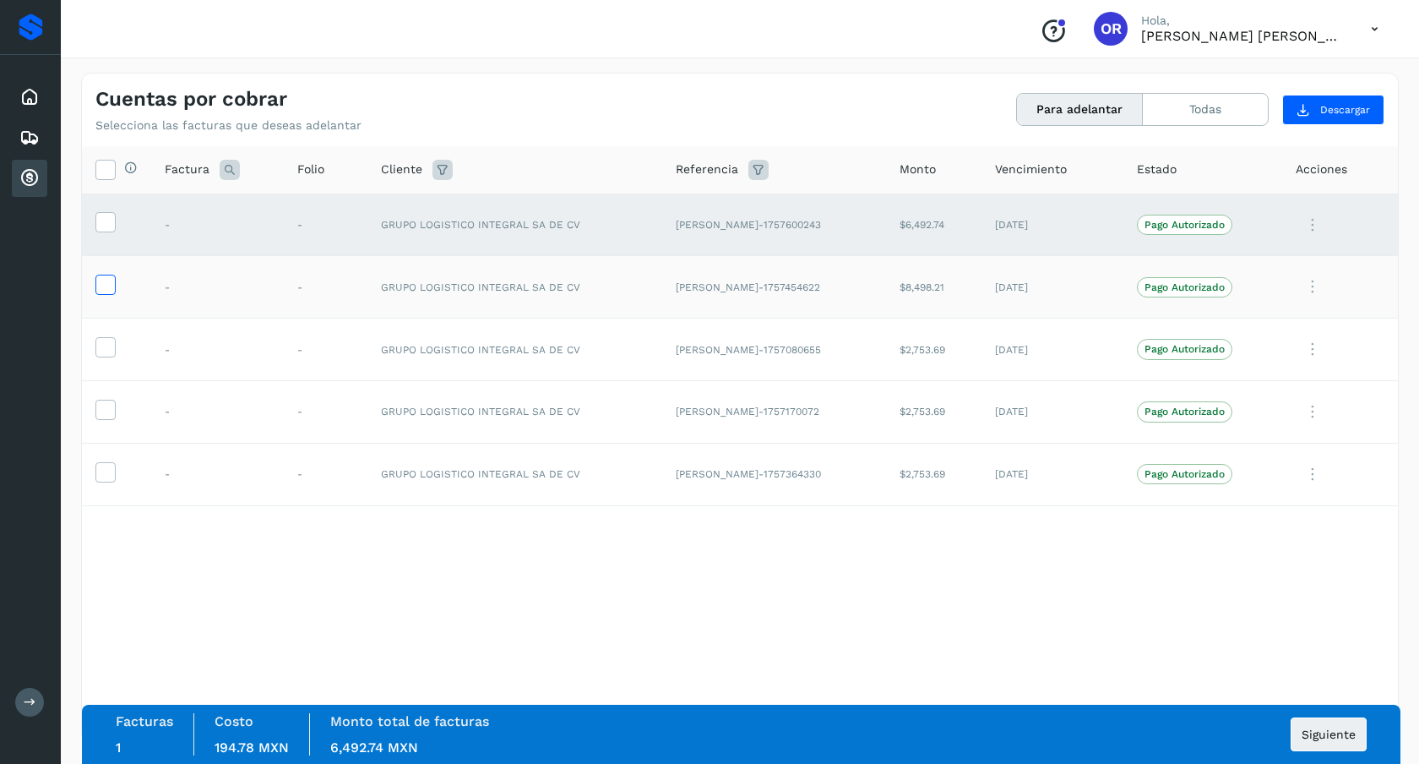
click at [105, 282] on icon at bounding box center [105, 284] width 18 height 18
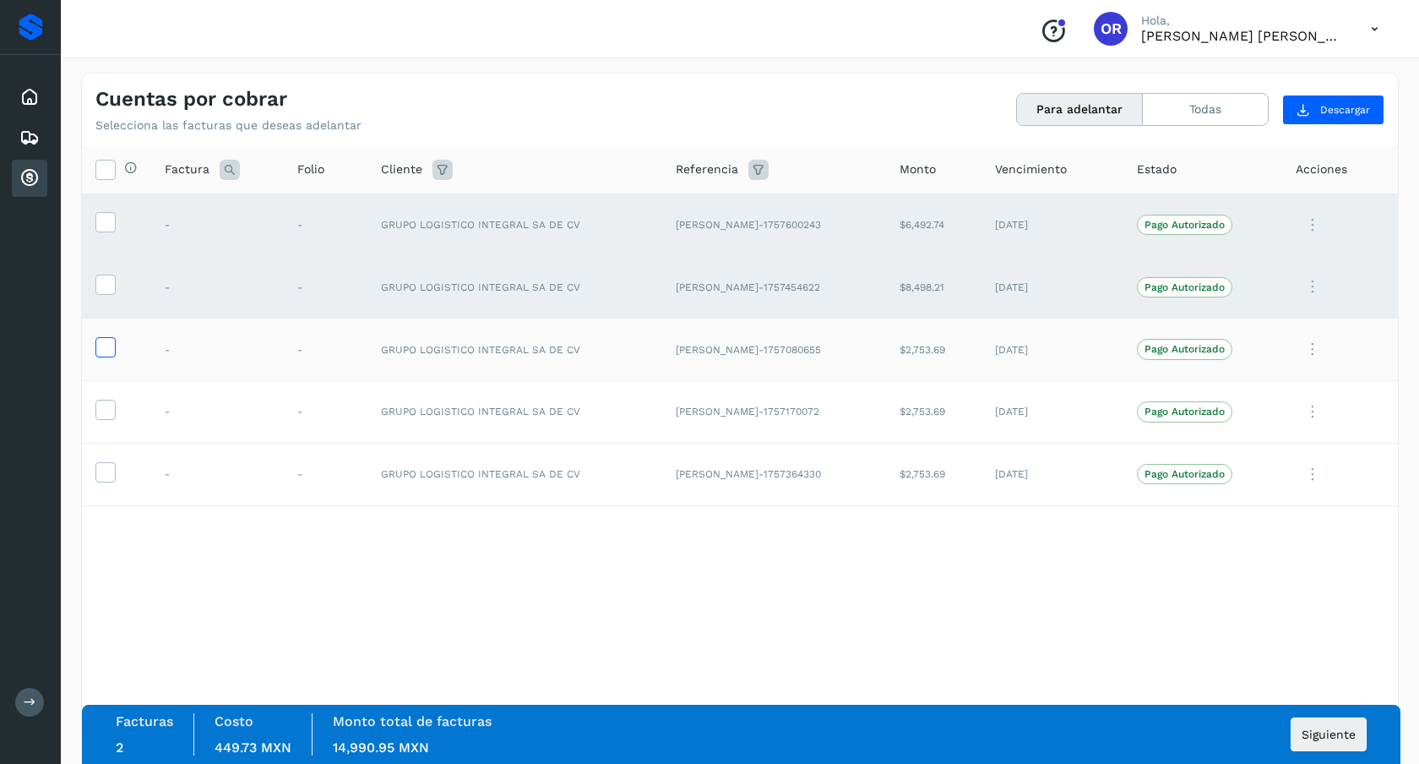
click at [101, 339] on icon at bounding box center [105, 346] width 18 height 18
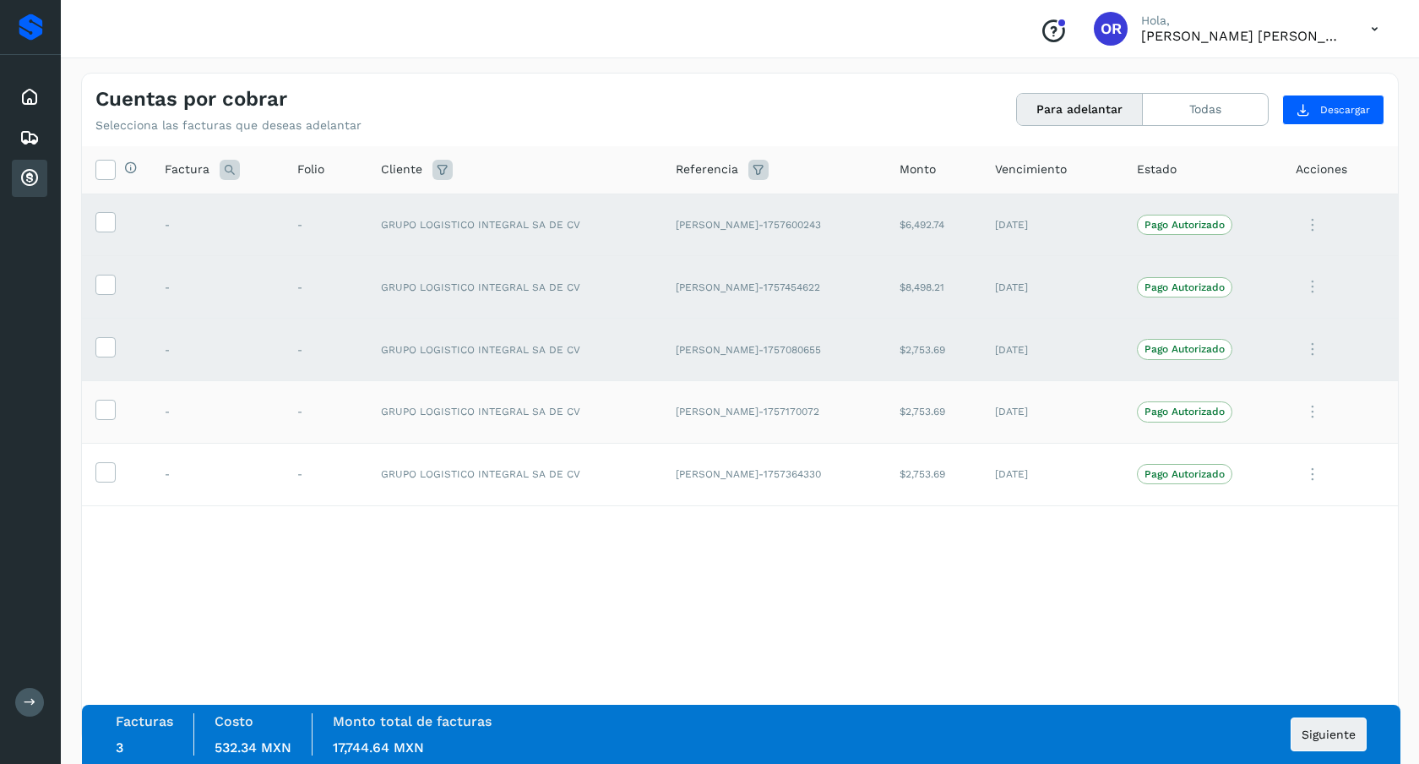
click at [92, 428] on td at bounding box center [116, 411] width 69 height 63
click at [97, 414] on icon at bounding box center [105, 409] width 18 height 18
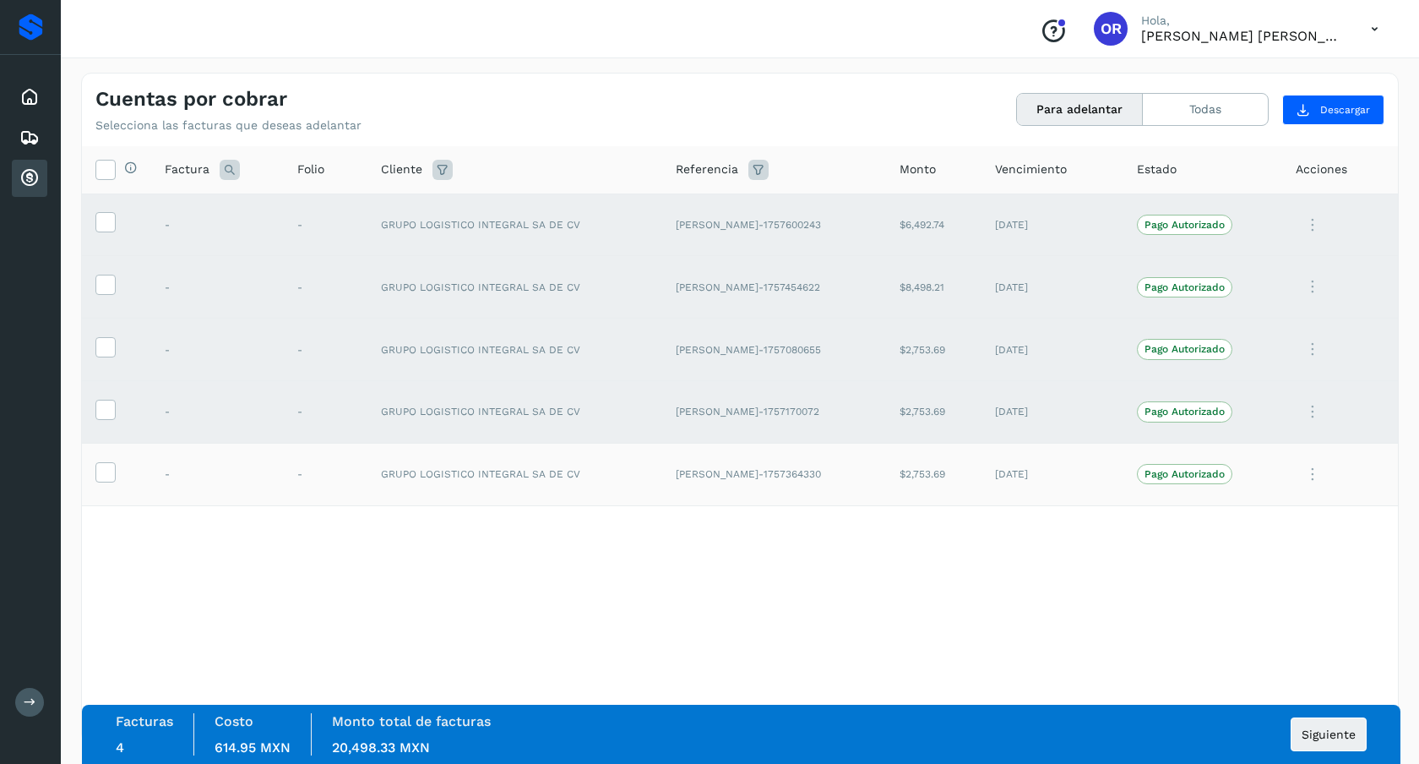
click at [116, 481] on td at bounding box center [116, 474] width 69 height 63
click at [112, 481] on span at bounding box center [105, 476] width 18 height 12
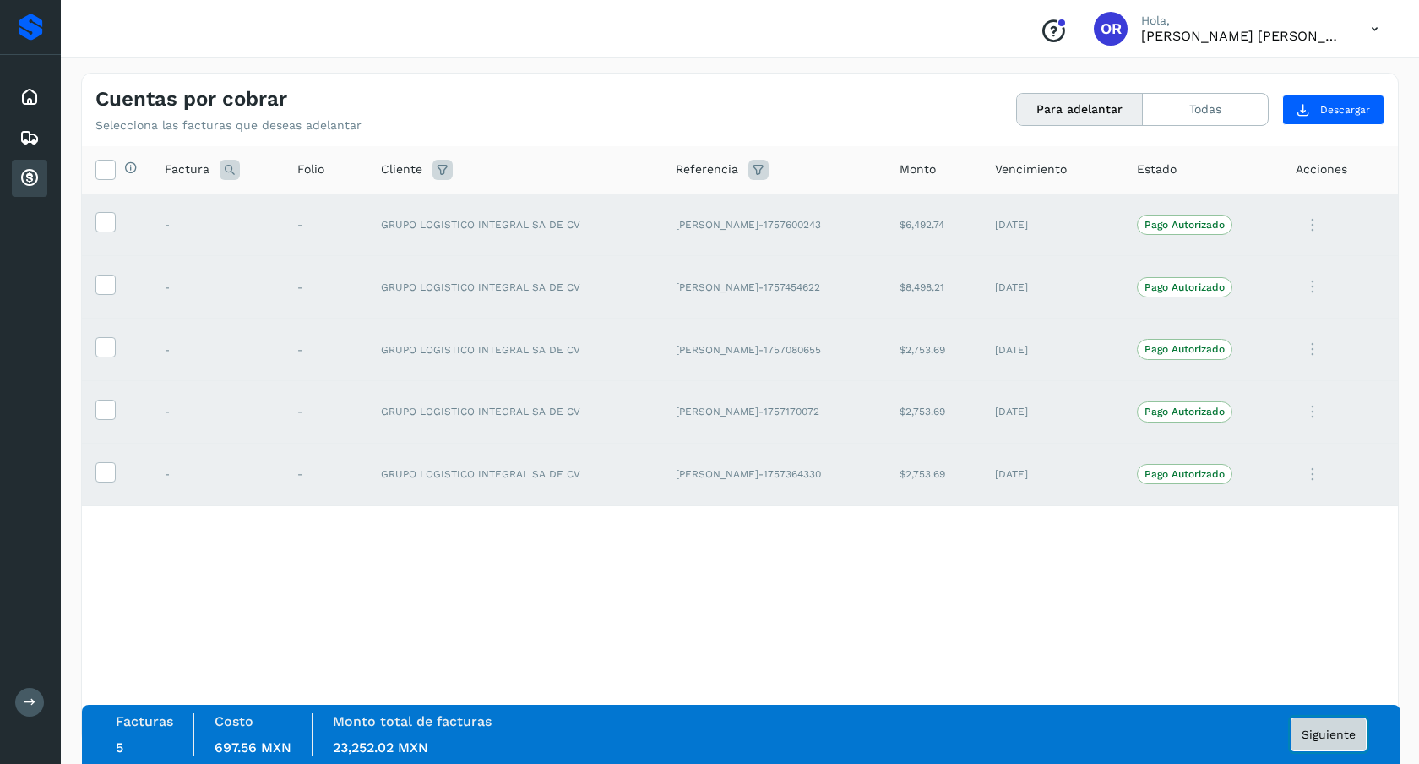
click at [1335, 725] on button "Siguiente" at bounding box center [1329, 734] width 76 height 34
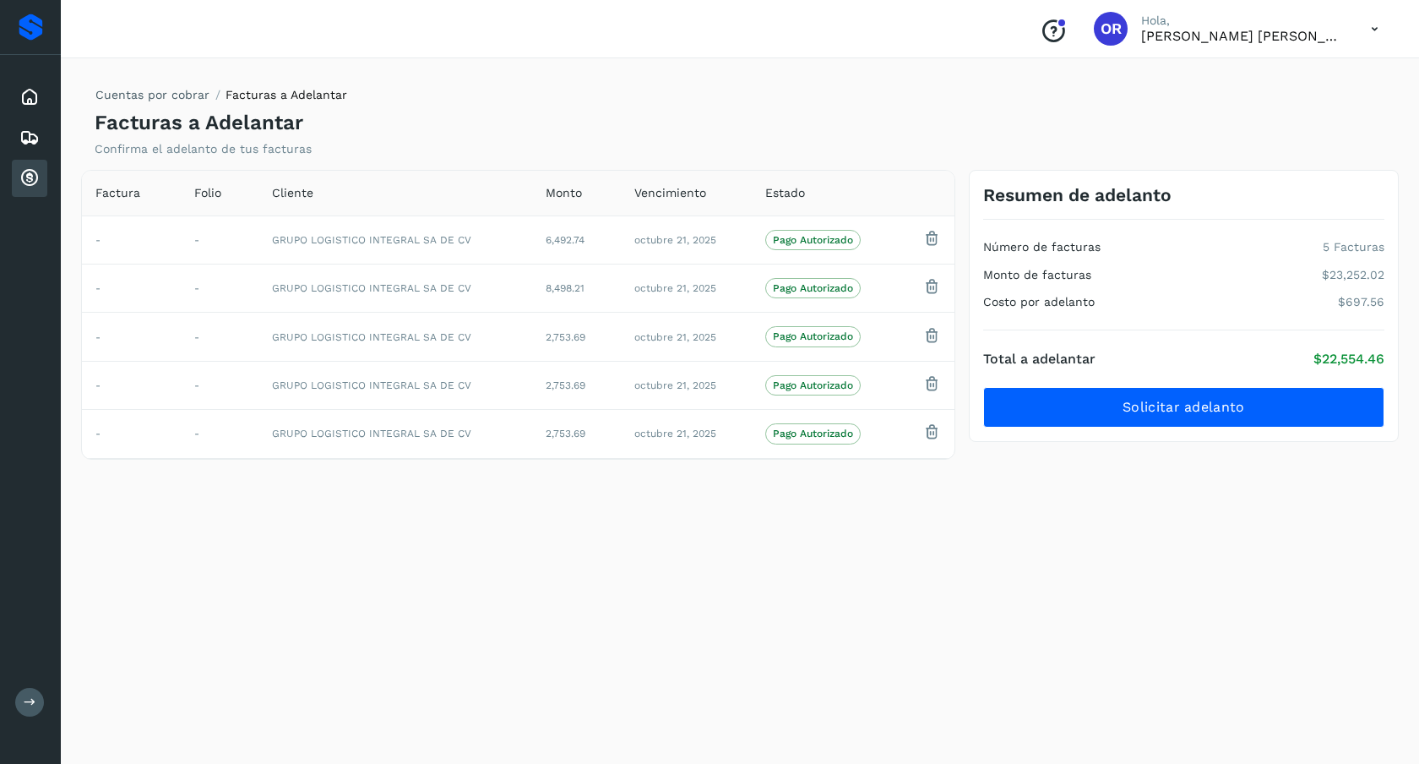
click at [1188, 450] on div "Resumen de adelanto Número de facturas 5 Facturas Monto de facturas $23,252.02 …" at bounding box center [1183, 315] width 443 height 290
click at [1188, 433] on div "Resumen de adelanto Número de facturas 5 Facturas Monto de facturas $23,252.02 …" at bounding box center [1184, 306] width 430 height 273
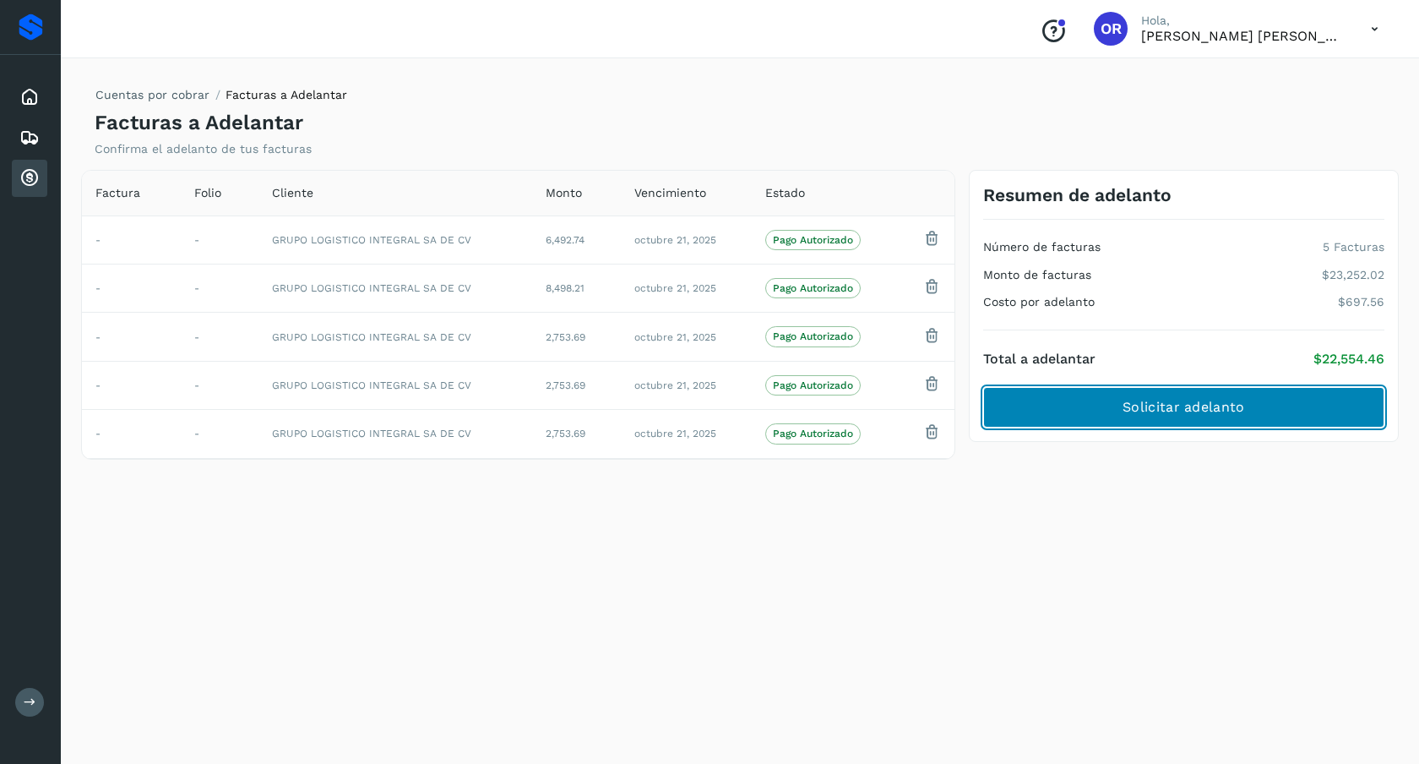
click at [1188, 405] on span "Solicitar adelanto" at bounding box center [1184, 407] width 122 height 19
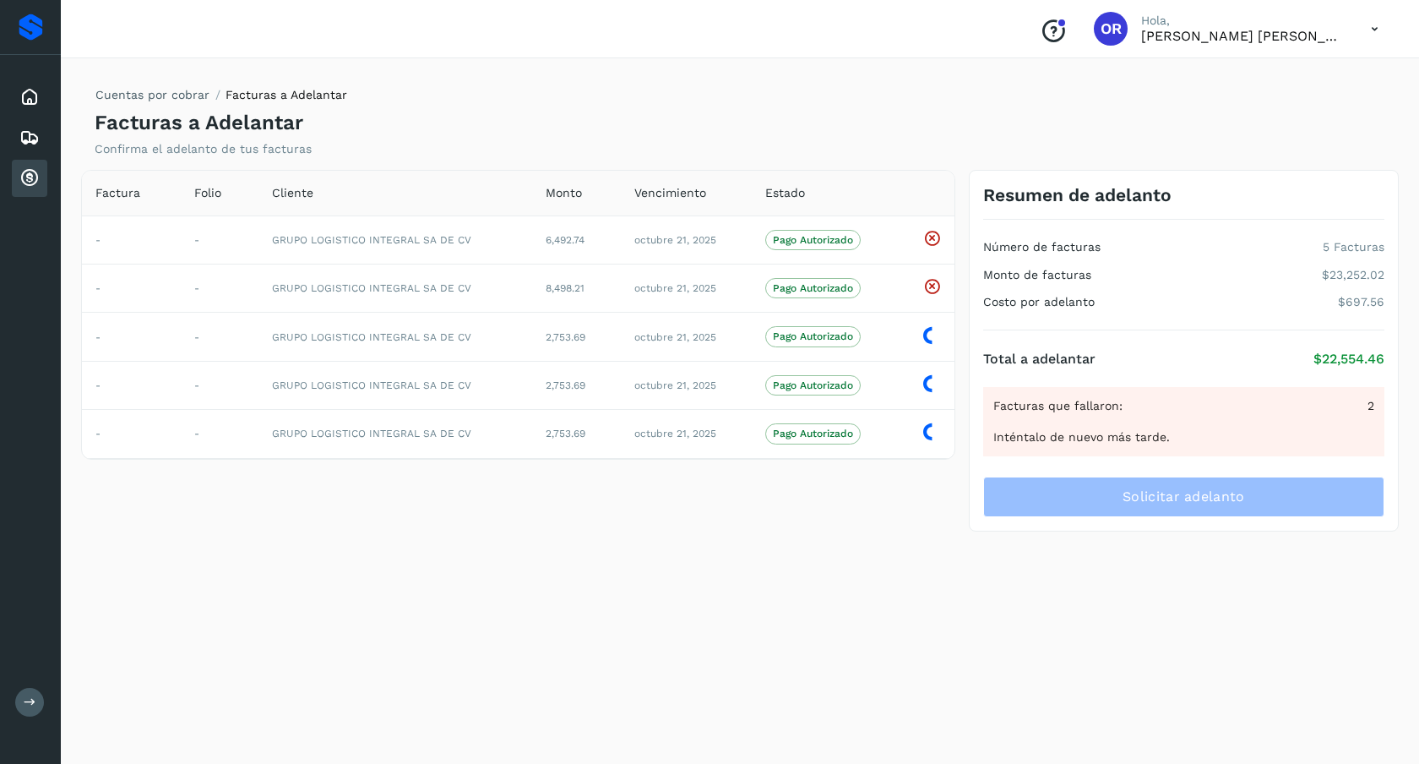
click at [1357, 18] on icon at bounding box center [1374, 29] width 35 height 35
